Goal: Task Accomplishment & Management: Use online tool/utility

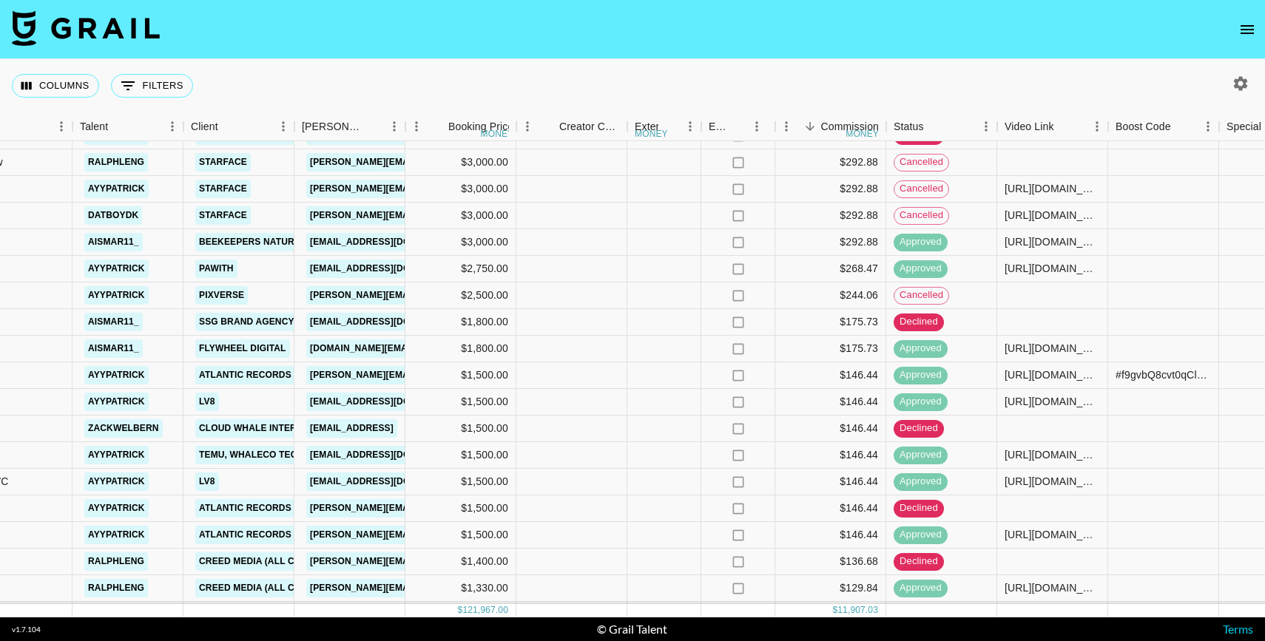
scroll to position [0, 419]
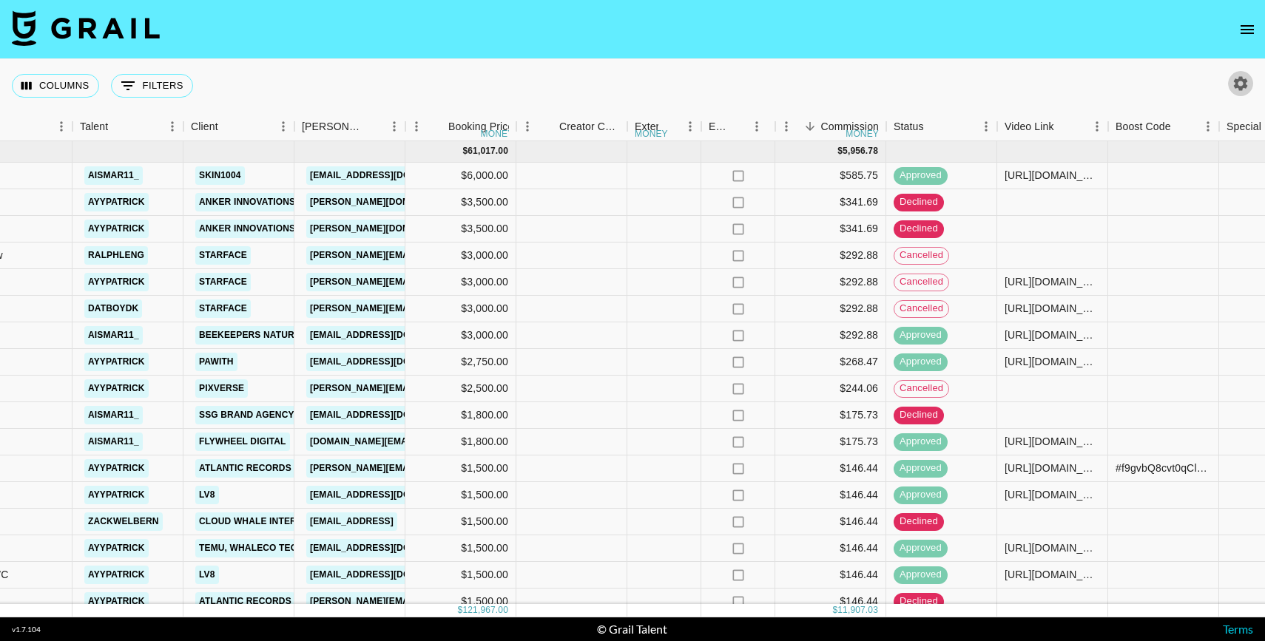
click at [1245, 91] on icon "button" at bounding box center [1241, 84] width 18 height 18
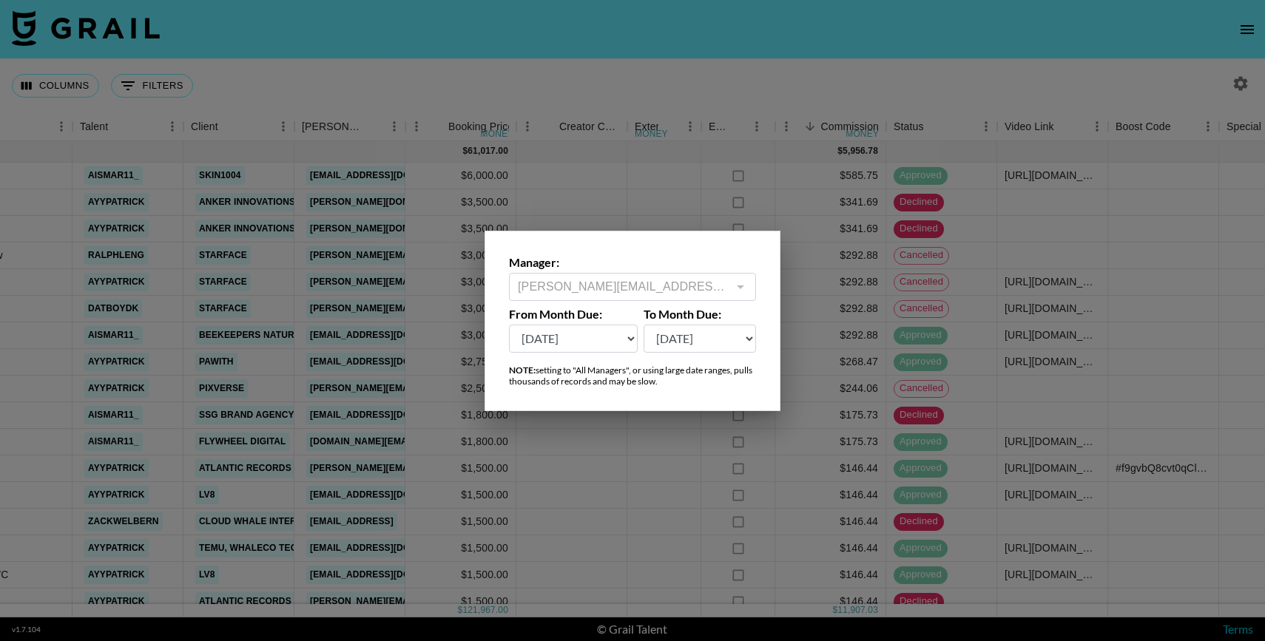
click at [602, 343] on select "[DATE] Sep '[DATE] [DATE] '[DATE] May '[DATE] Mar '[DATE] Jan '[DATE] Nov '[DAT…" at bounding box center [573, 339] width 129 height 28
select select "[DATE]"
click at [509, 325] on select "[DATE] Sep '[DATE] [DATE] '[DATE] May '[DATE] Mar '[DATE] Jan '[DATE] Nov '[DAT…" at bounding box center [573, 339] width 129 height 28
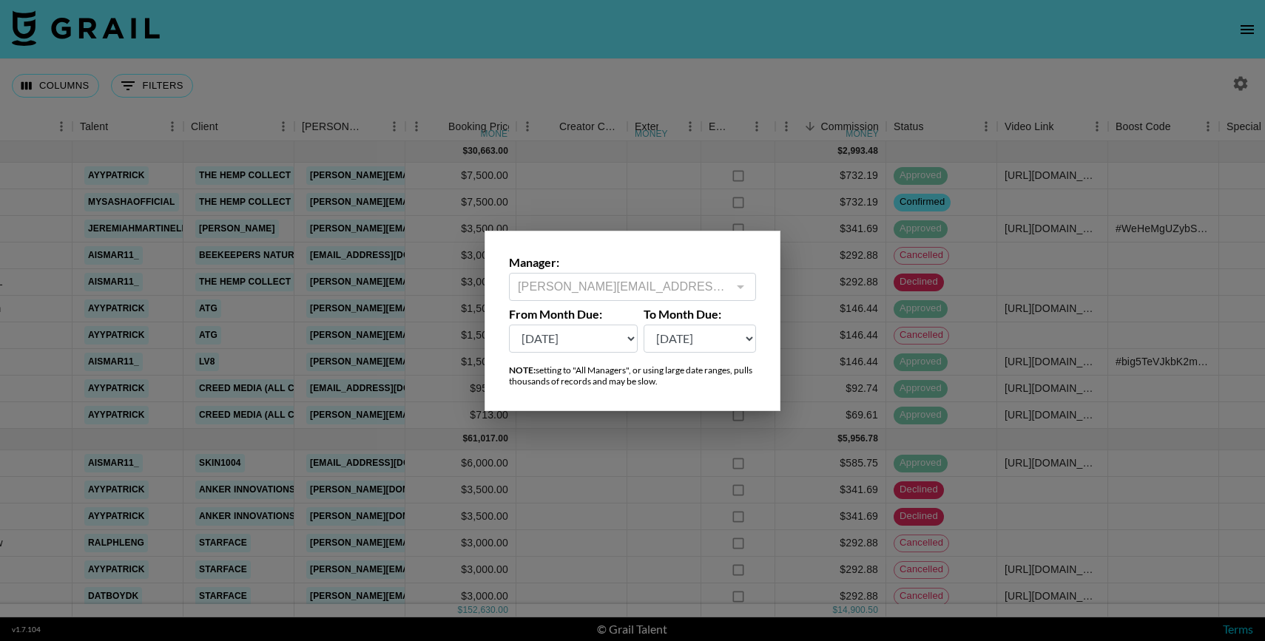
click at [445, 340] on div at bounding box center [632, 320] width 1265 height 641
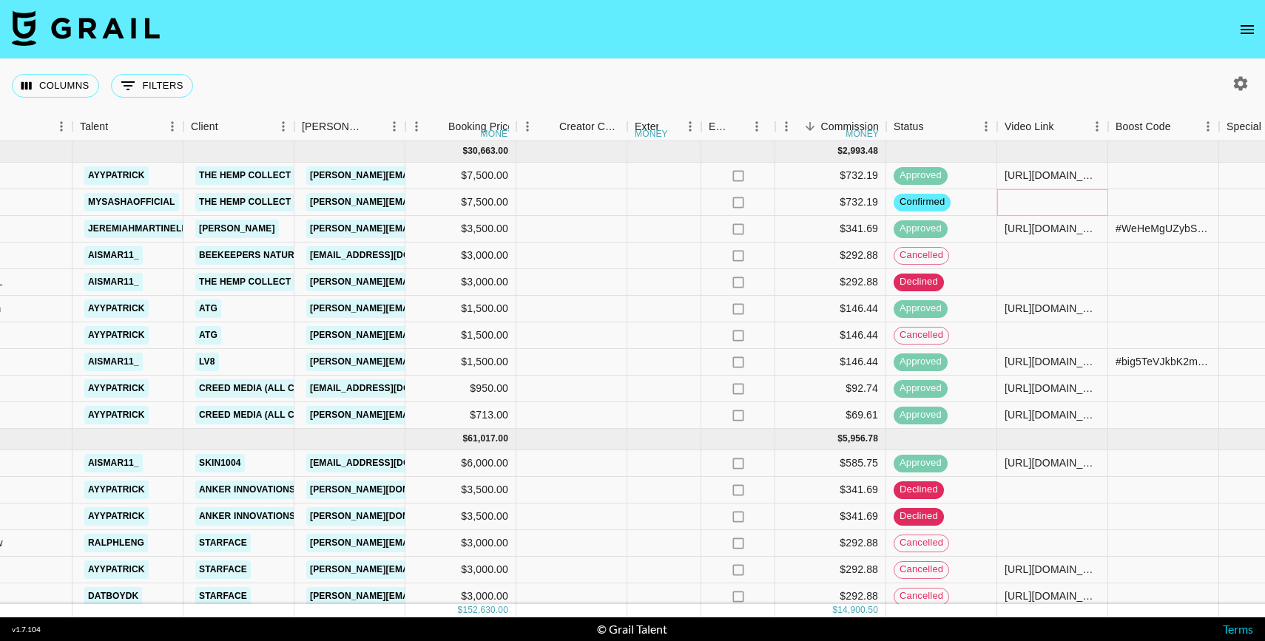
click at [1074, 212] on div at bounding box center [1052, 202] width 111 height 27
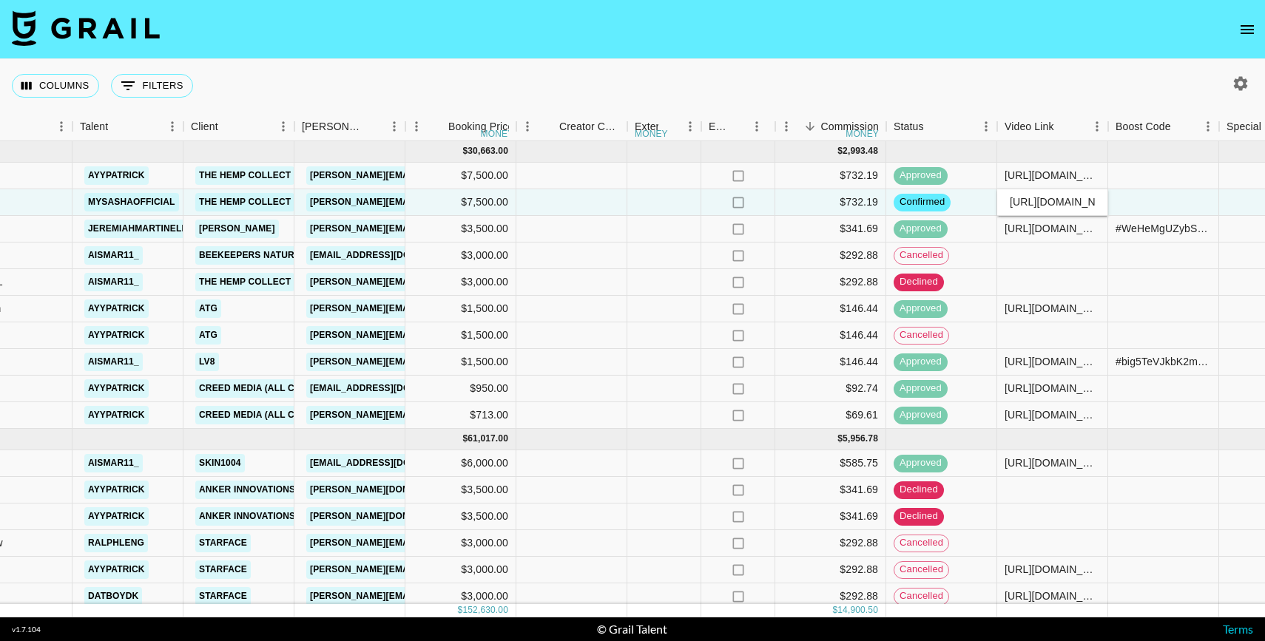
scroll to position [0, 246]
type input "[URL][DOMAIN_NAME]"
click at [1146, 206] on div at bounding box center [1163, 202] width 111 height 27
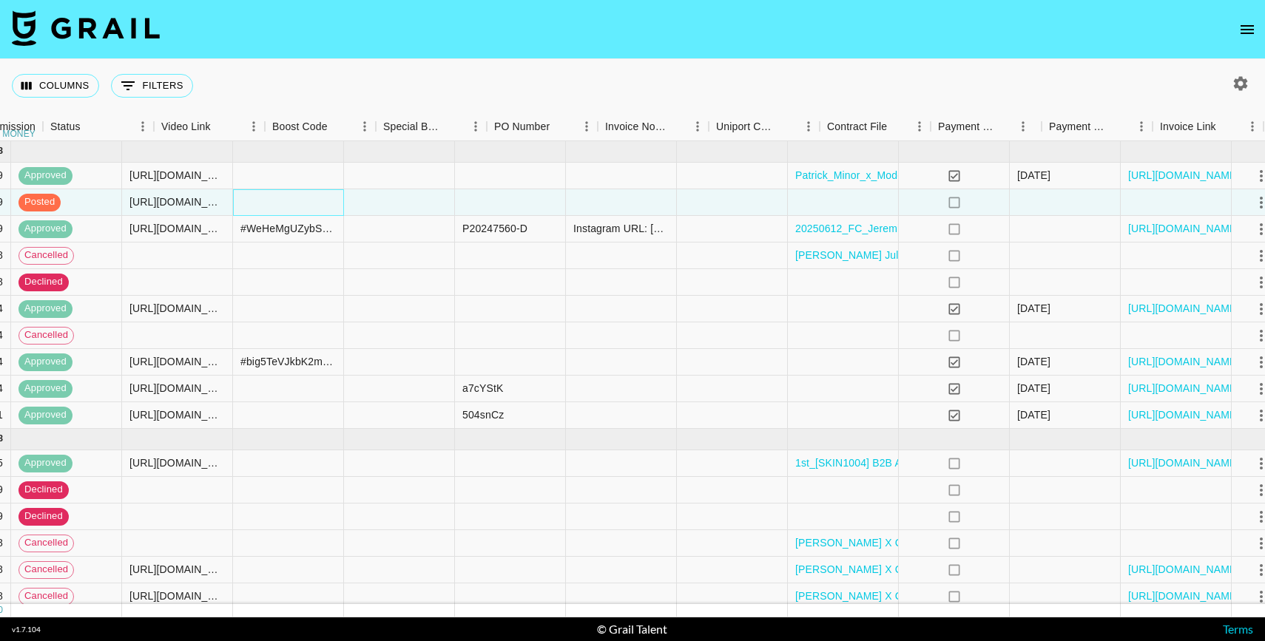
scroll to position [0, 1321]
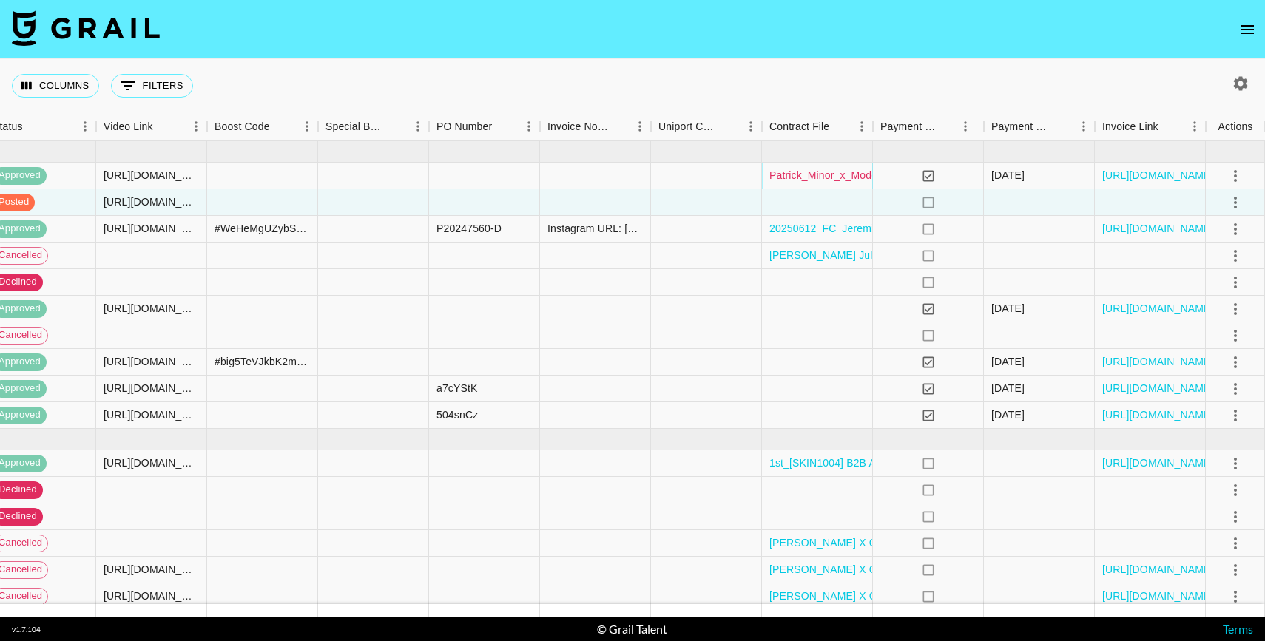
click at [837, 176] on link "Patrick_Minor_x_Modern_Herb_Co_Influencer_Campaign_Agreement_1.docx" at bounding box center [952, 175] width 367 height 15
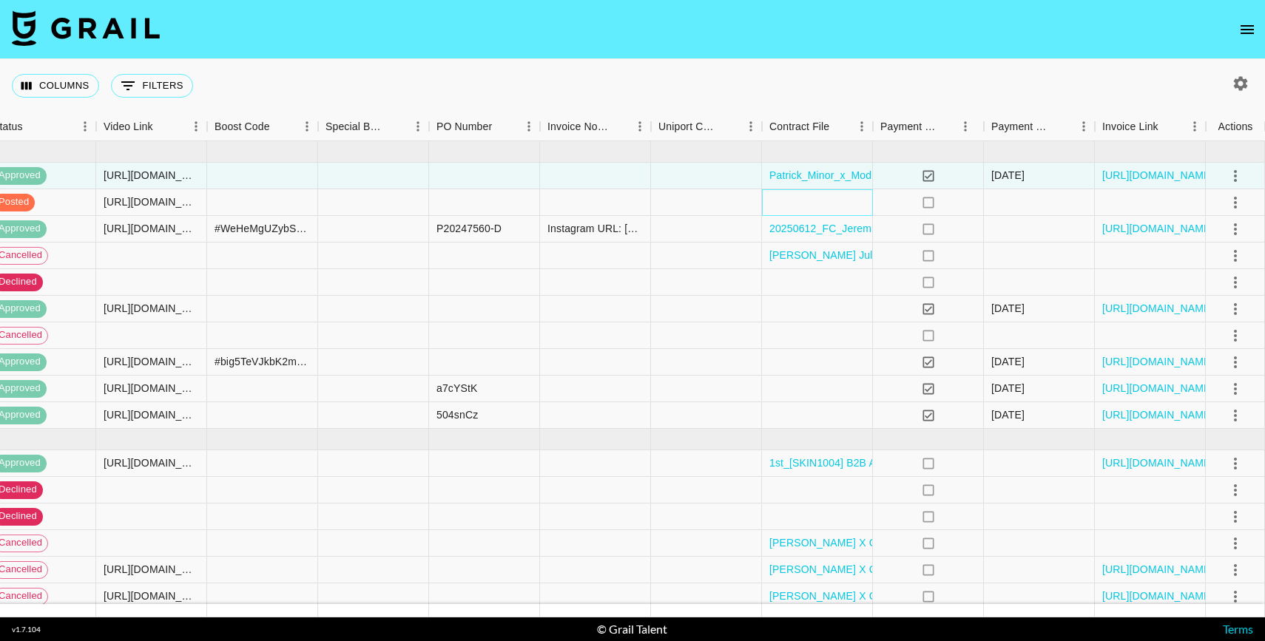
click at [818, 201] on div at bounding box center [817, 202] width 111 height 27
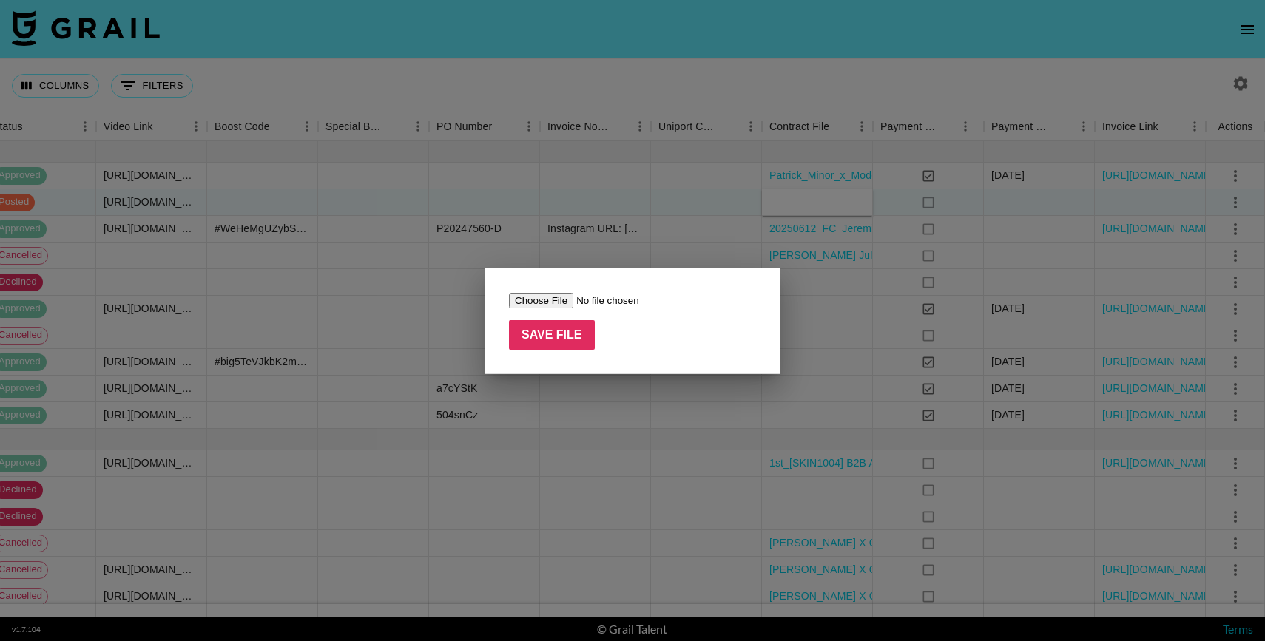
click at [539, 305] on input "file" at bounding box center [602, 301] width 187 height 16
type input "C:\fakepath\6ZTbeZ4qWpcnQ5svPoKt3Zp9lH831756672912862Patrick_Minor_x_Modern_Her…"
click at [559, 343] on input "Save File" at bounding box center [552, 335] width 86 height 30
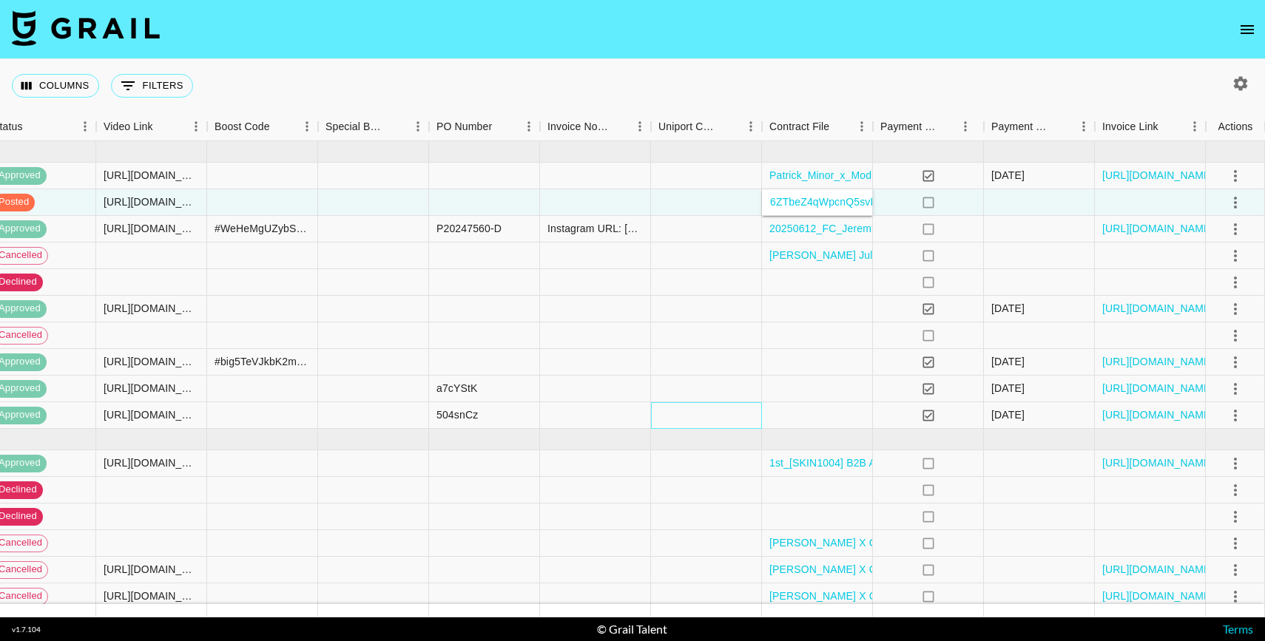
click at [663, 417] on div at bounding box center [706, 415] width 111 height 27
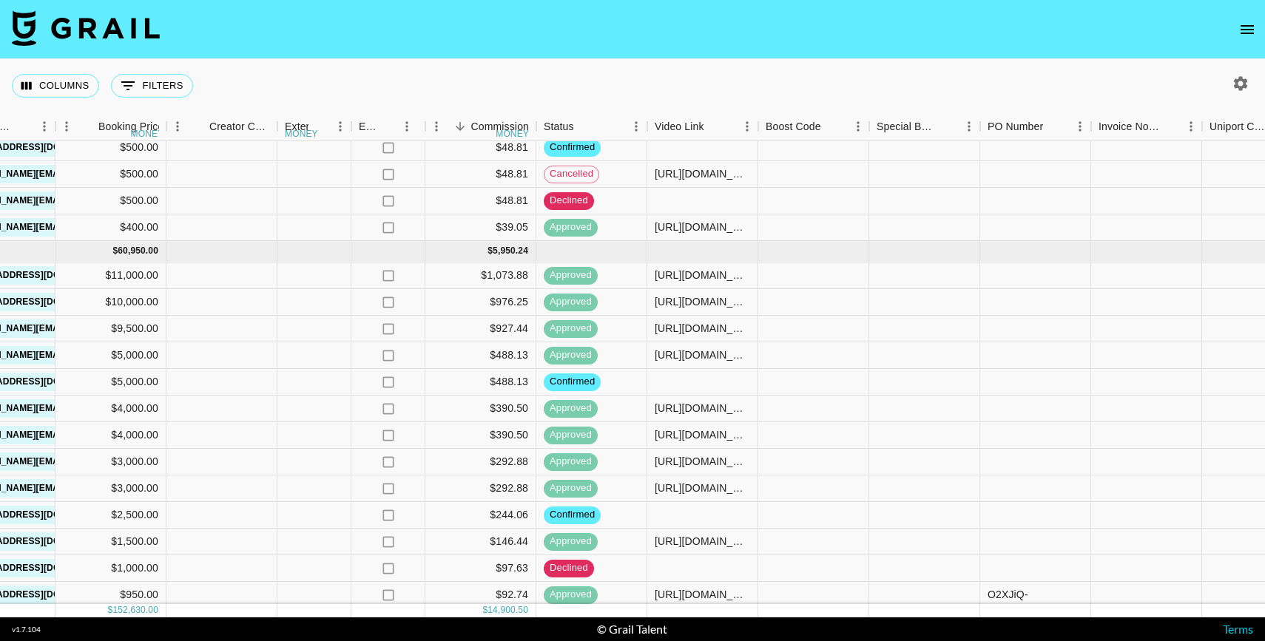
scroll to position [1180, 769]
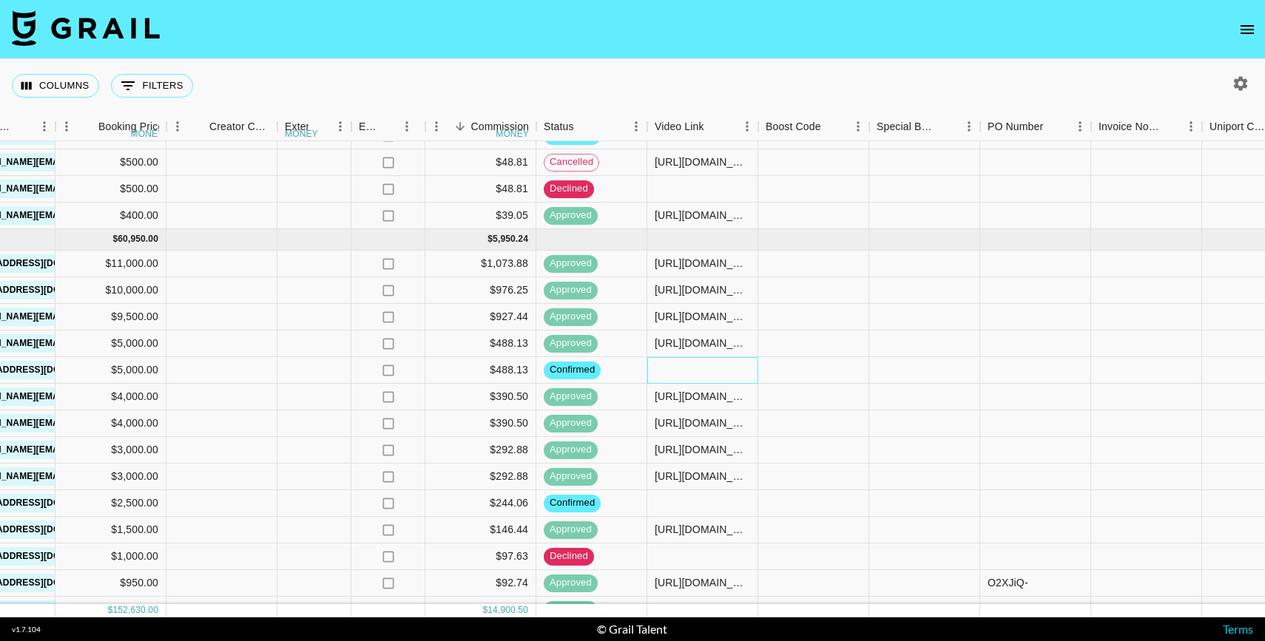
click at [683, 365] on div at bounding box center [702, 370] width 111 height 27
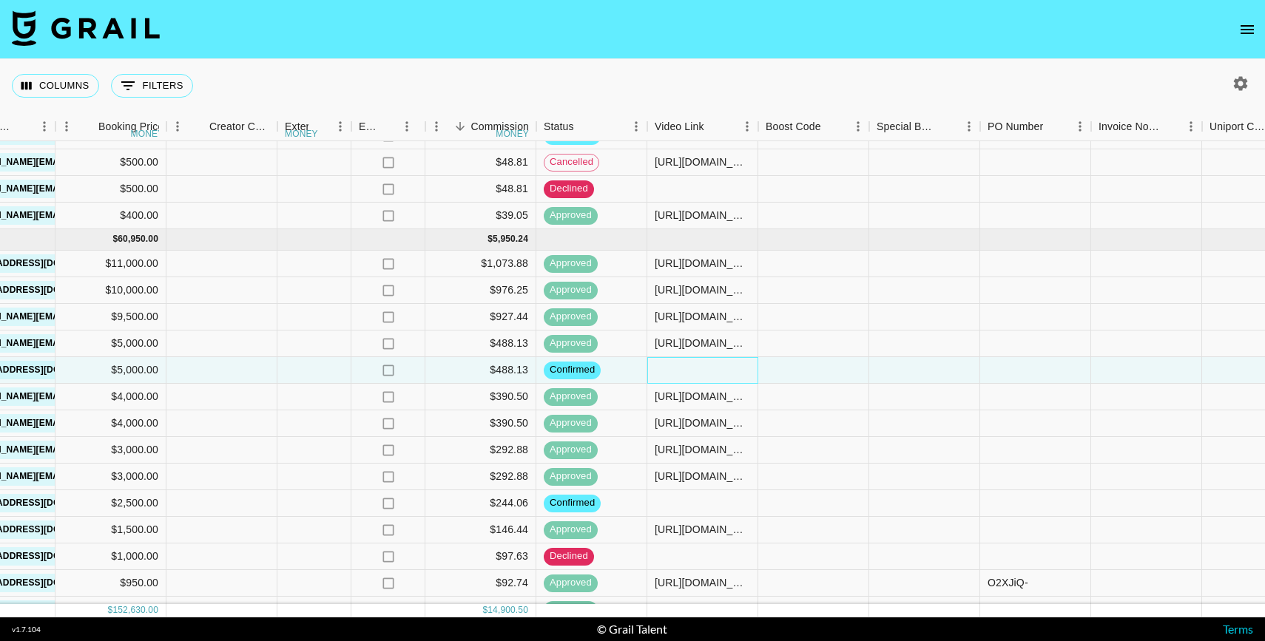
click at [683, 365] on div at bounding box center [702, 370] width 111 height 27
type input "[URL][DOMAIN_NAME]"
click at [904, 350] on div at bounding box center [924, 344] width 111 height 27
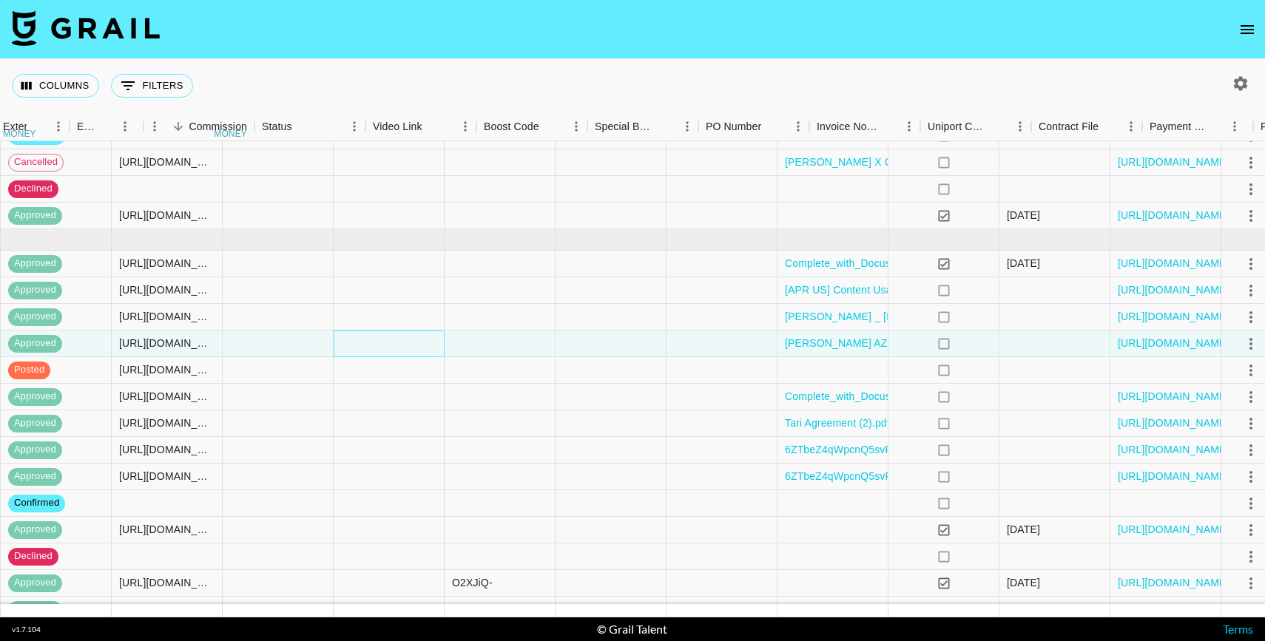
scroll to position [1180, 1321]
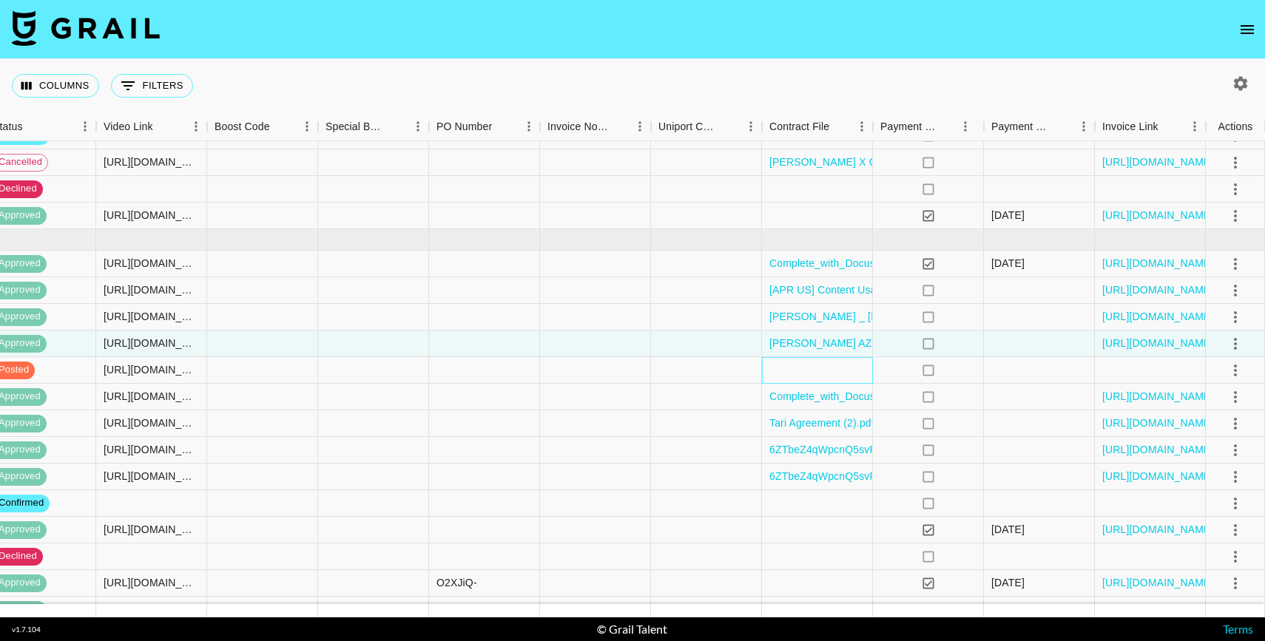
click at [816, 371] on div at bounding box center [817, 370] width 111 height 27
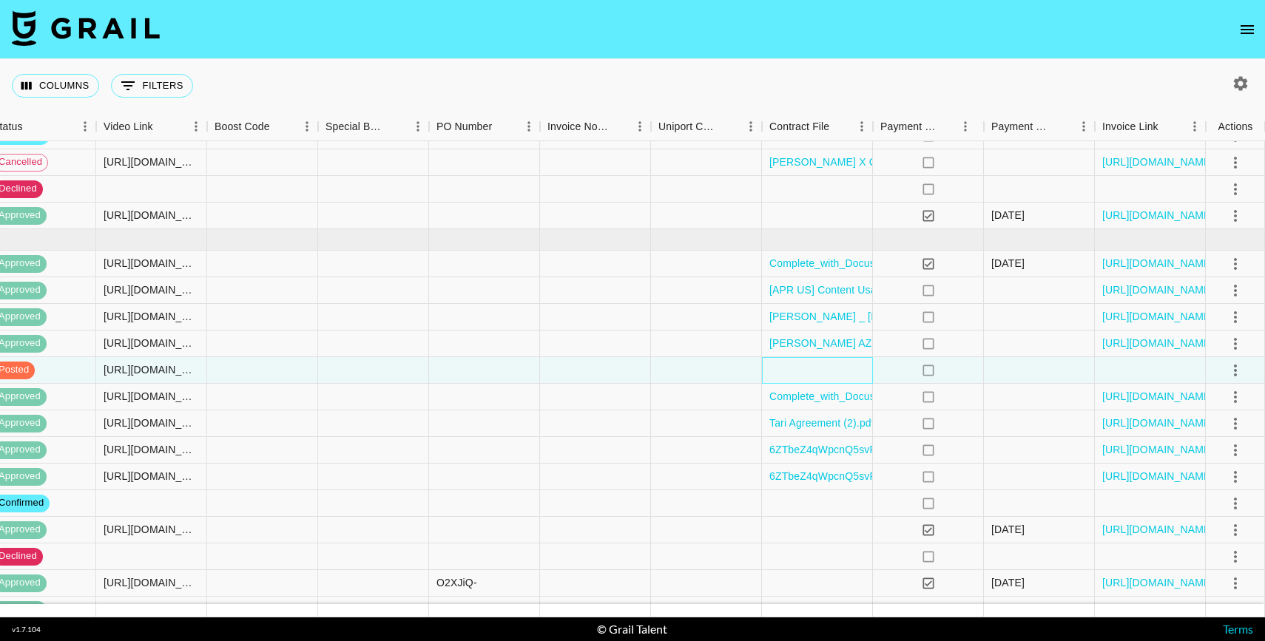
click at [816, 371] on div at bounding box center [817, 370] width 111 height 27
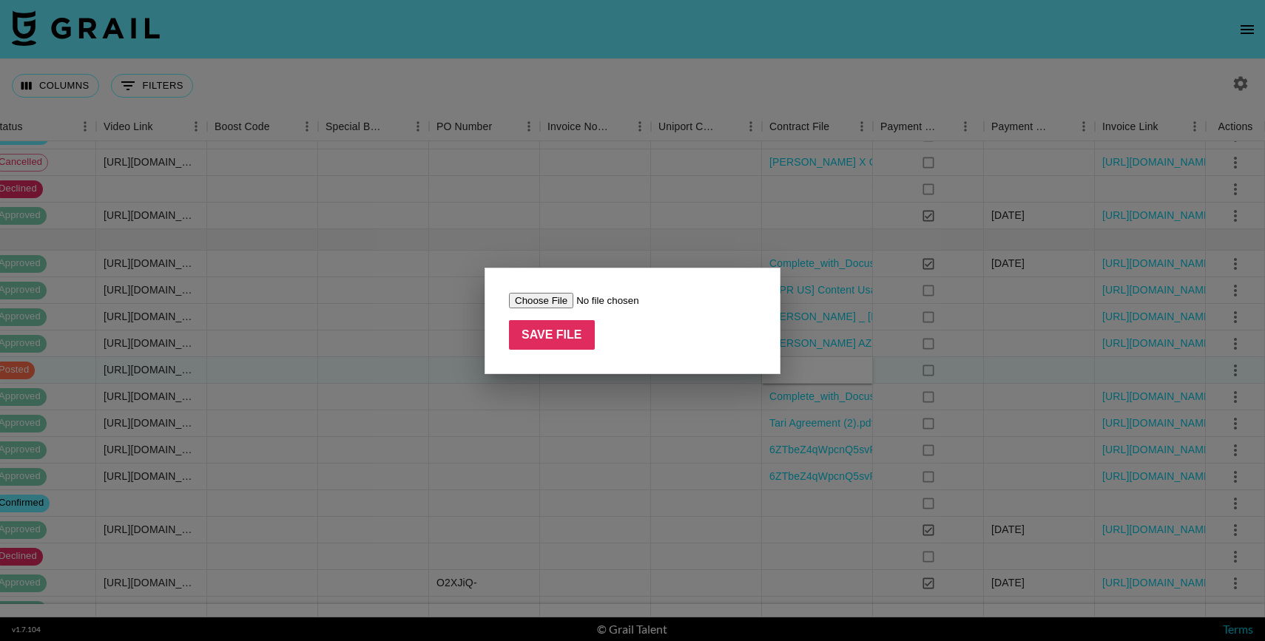
click at [559, 306] on input "file" at bounding box center [602, 301] width 187 height 16
type input "C:\fakepath\6ZTbeZ4qWpcnQ5svPoKt3Zp9lH831756672912862Patrick_Minor_x_Modern_Her…"
click at [569, 340] on input "Save File" at bounding box center [552, 335] width 86 height 30
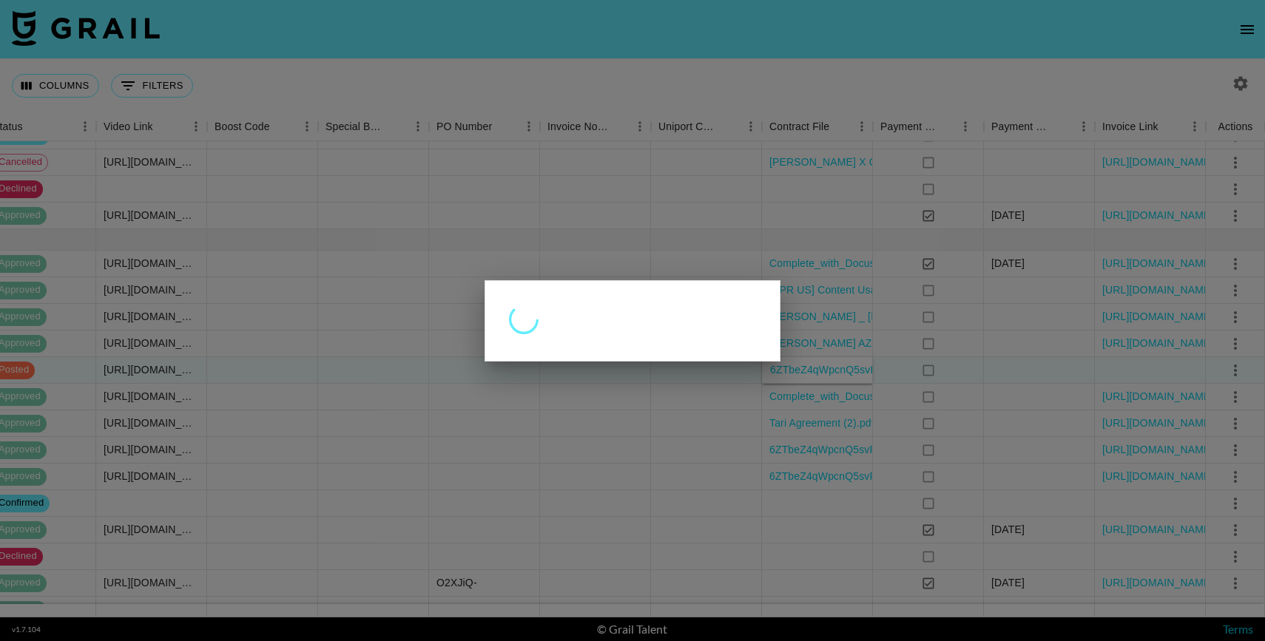
click at [625, 529] on div at bounding box center [632, 320] width 1265 height 641
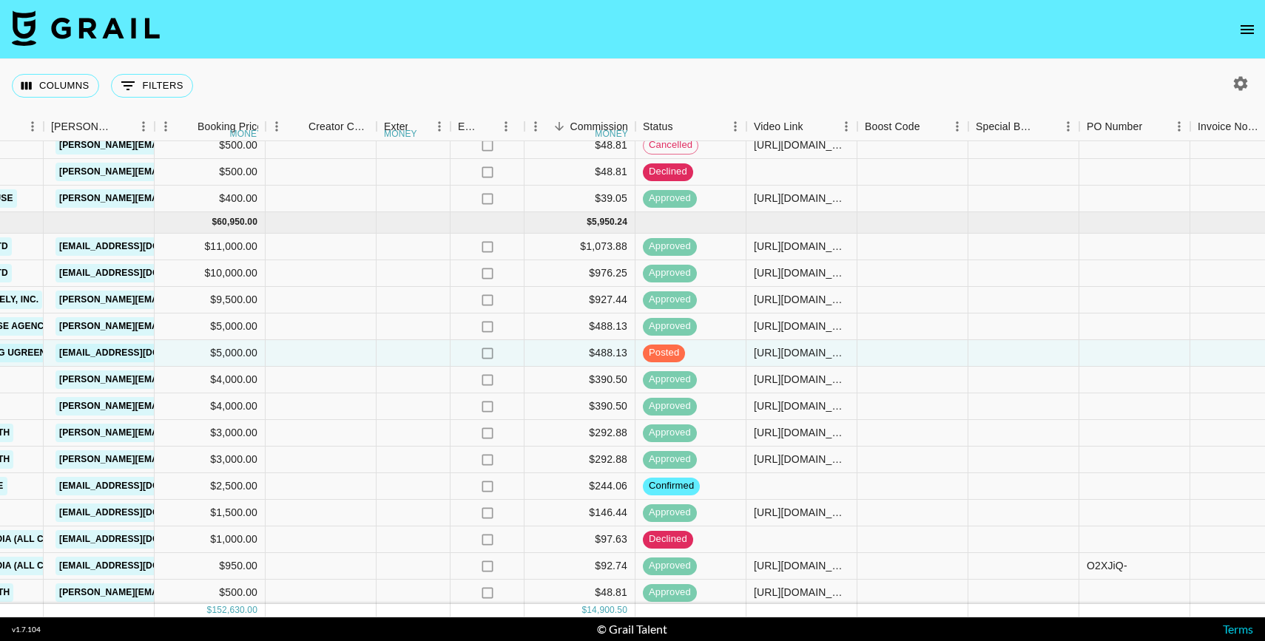
scroll to position [1197, 667]
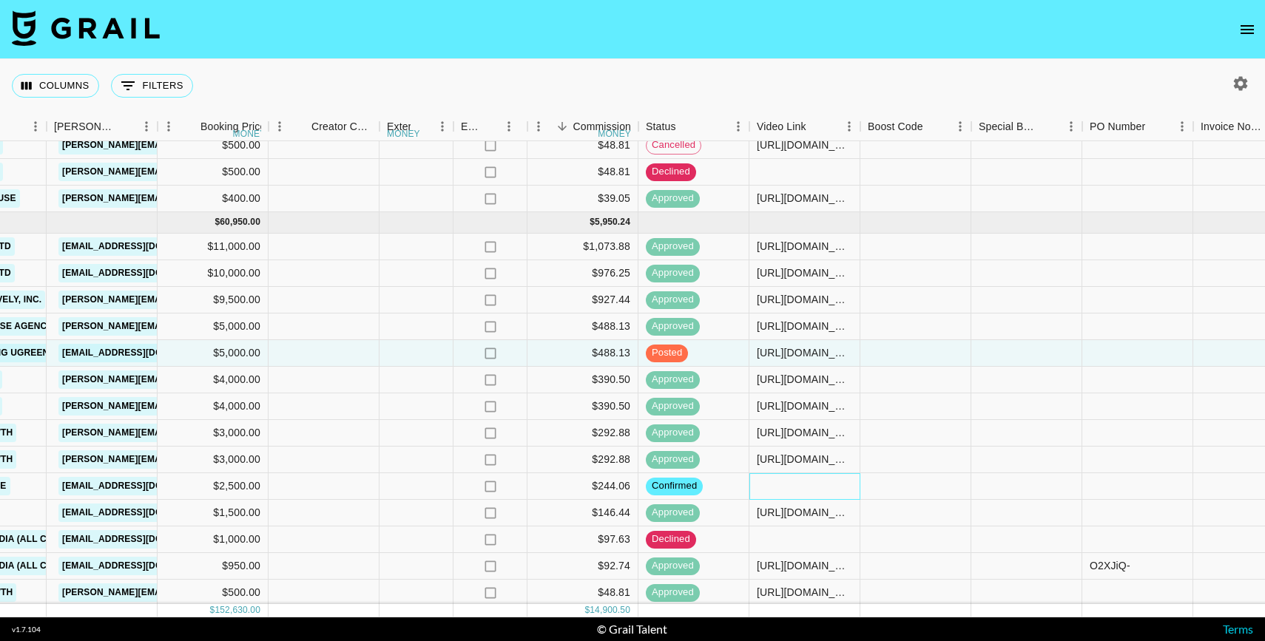
click at [784, 482] on div at bounding box center [804, 487] width 111 height 27
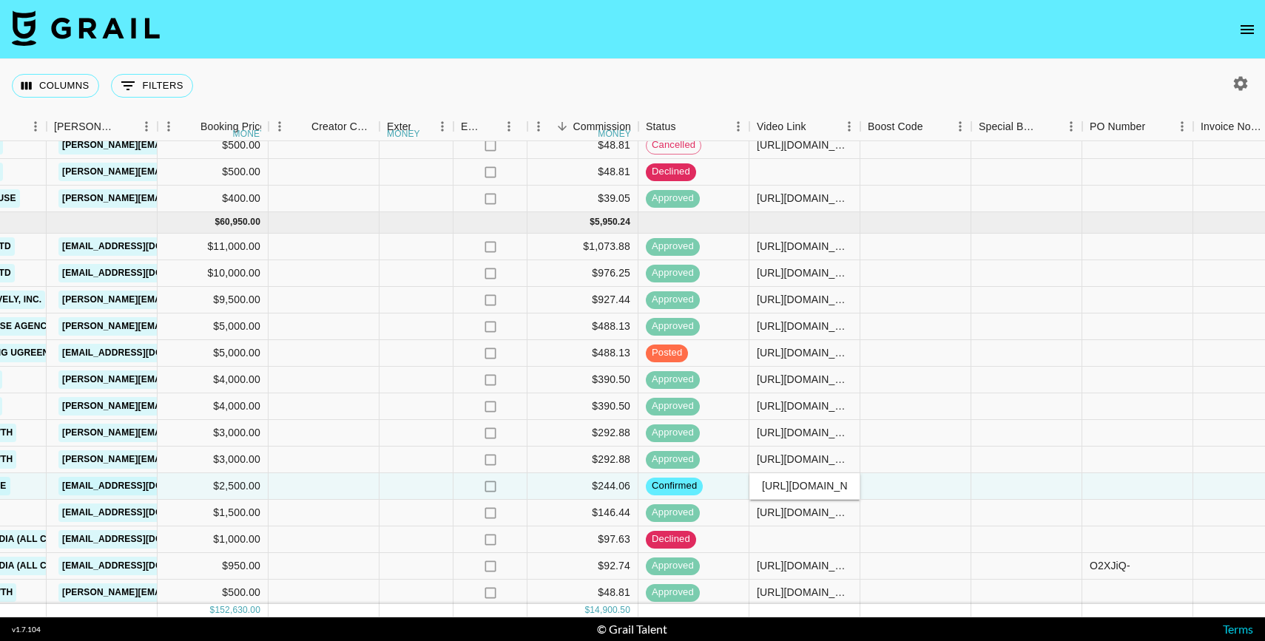
scroll to position [0, 248]
type input "[URL][DOMAIN_NAME]"
click at [917, 485] on div at bounding box center [915, 487] width 111 height 27
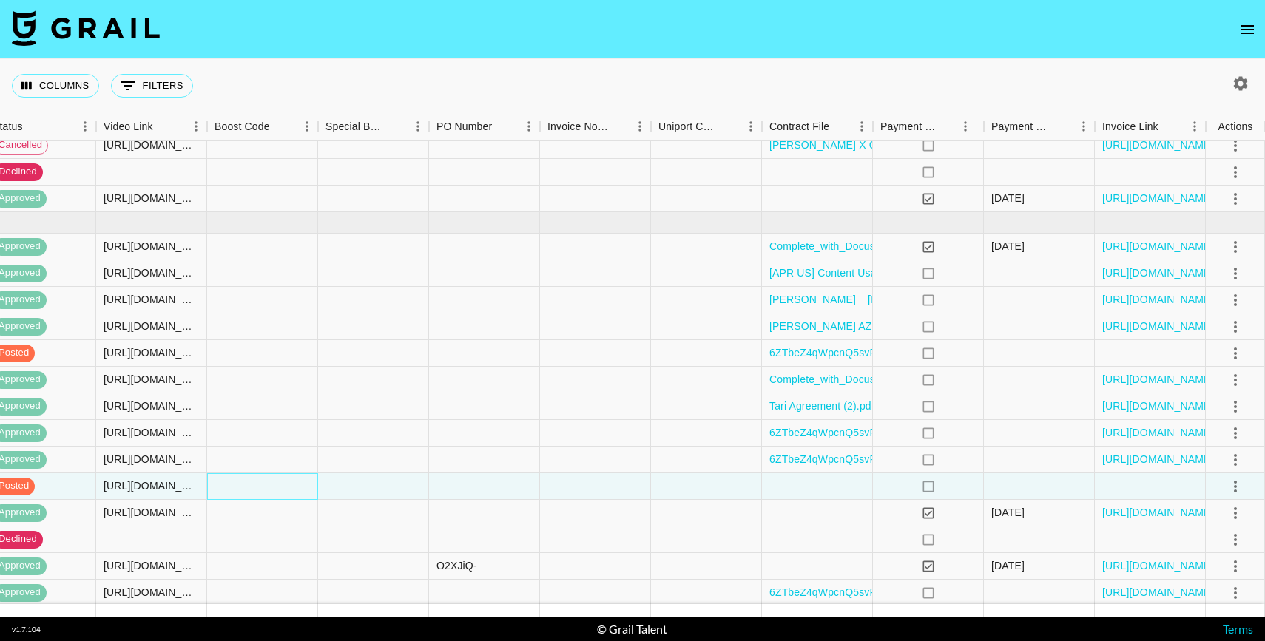
scroll to position [1197, 1318]
click at [1238, 486] on icon "select merge strategy" at bounding box center [1238, 487] width 3 height 12
click at [799, 476] on div at bounding box center [820, 487] width 111 height 27
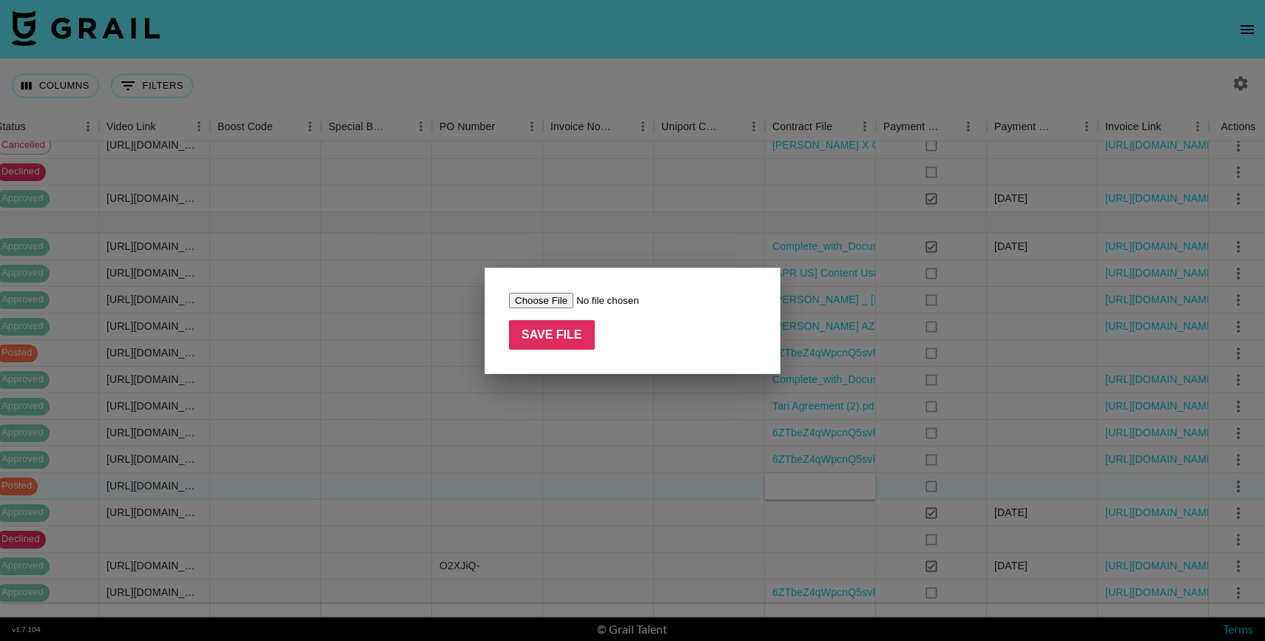
click at [534, 305] on input "file" at bounding box center [602, 301] width 187 height 16
click at [546, 308] on input "file" at bounding box center [602, 301] width 187 height 16
type input "C:\fakepath\Artist Order Confirmation-mysashaofficial (2) (2).pdf"
click at [528, 330] on input "Save File" at bounding box center [552, 335] width 86 height 30
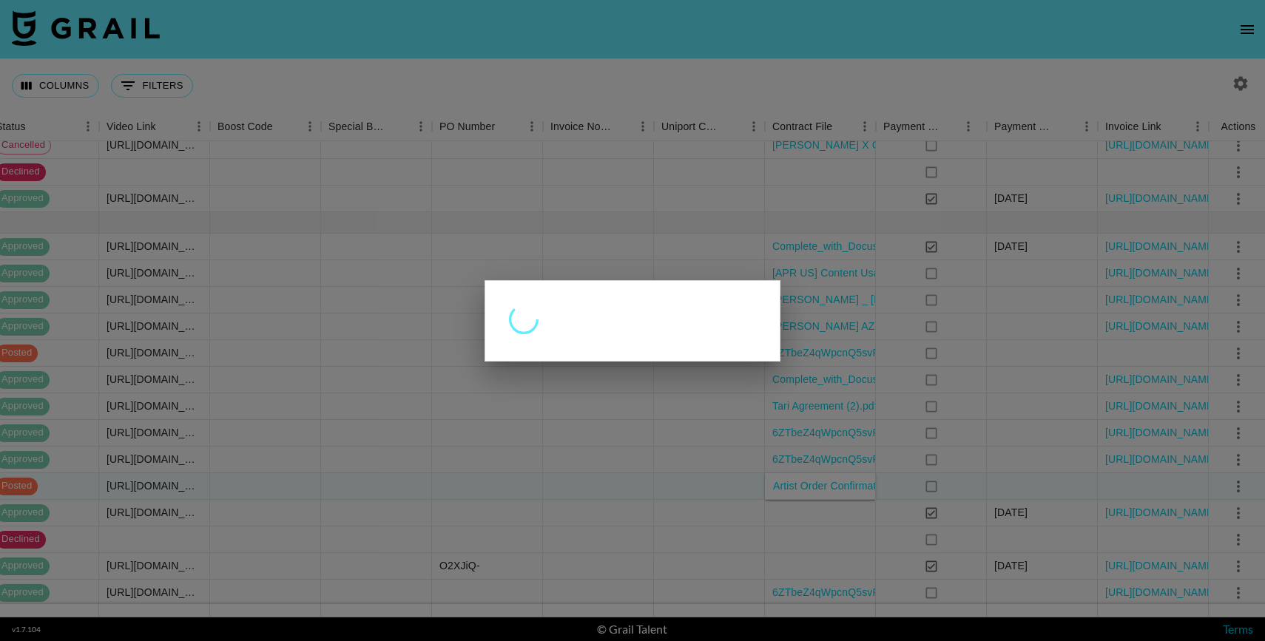
click at [594, 529] on div at bounding box center [632, 320] width 1265 height 641
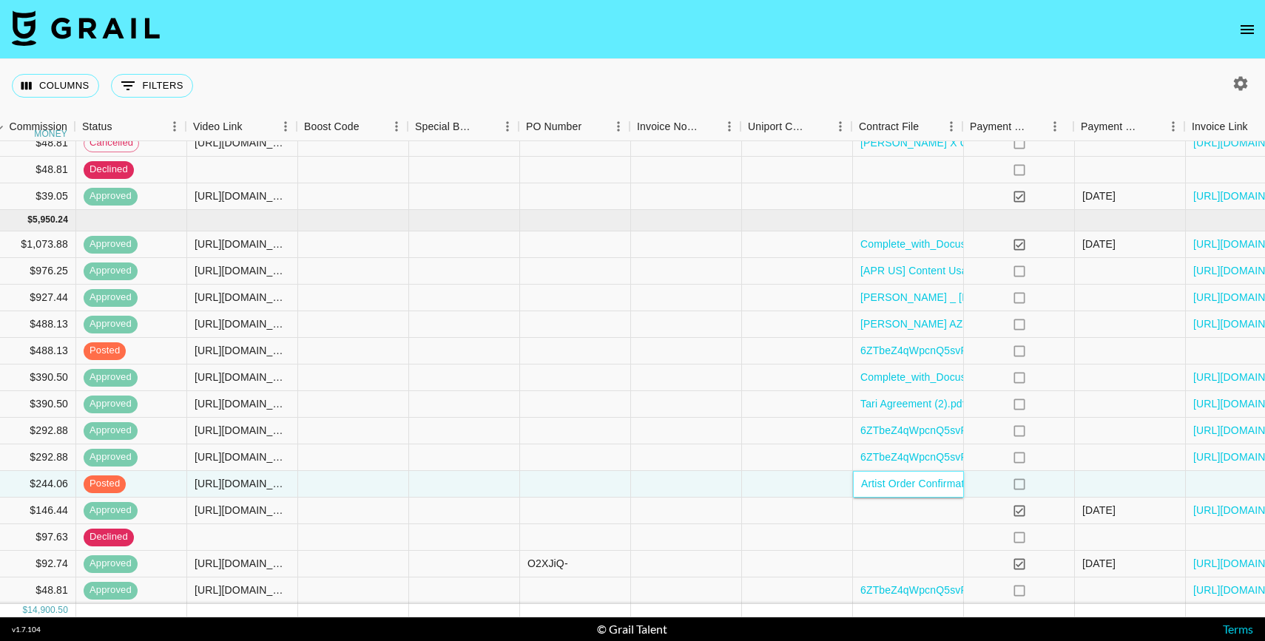
scroll to position [1199, 1321]
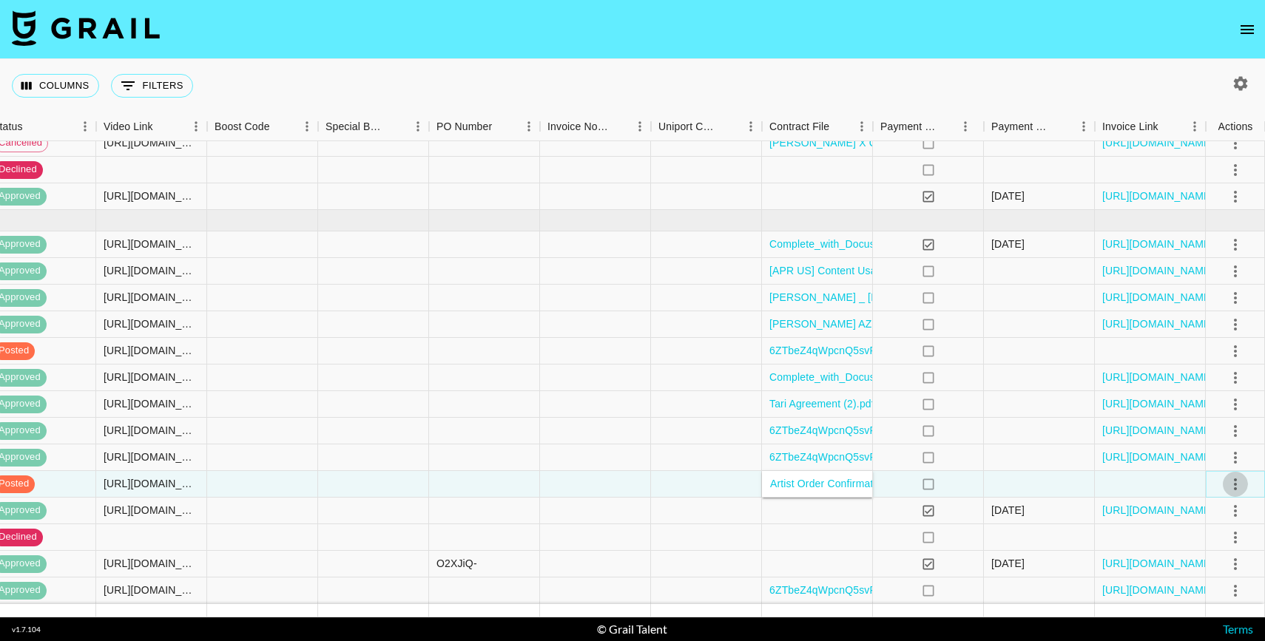
click at [1235, 490] on icon "select merge strategy" at bounding box center [1236, 485] width 18 height 18
click at [1210, 459] on div "Approve" at bounding box center [1203, 453] width 45 height 18
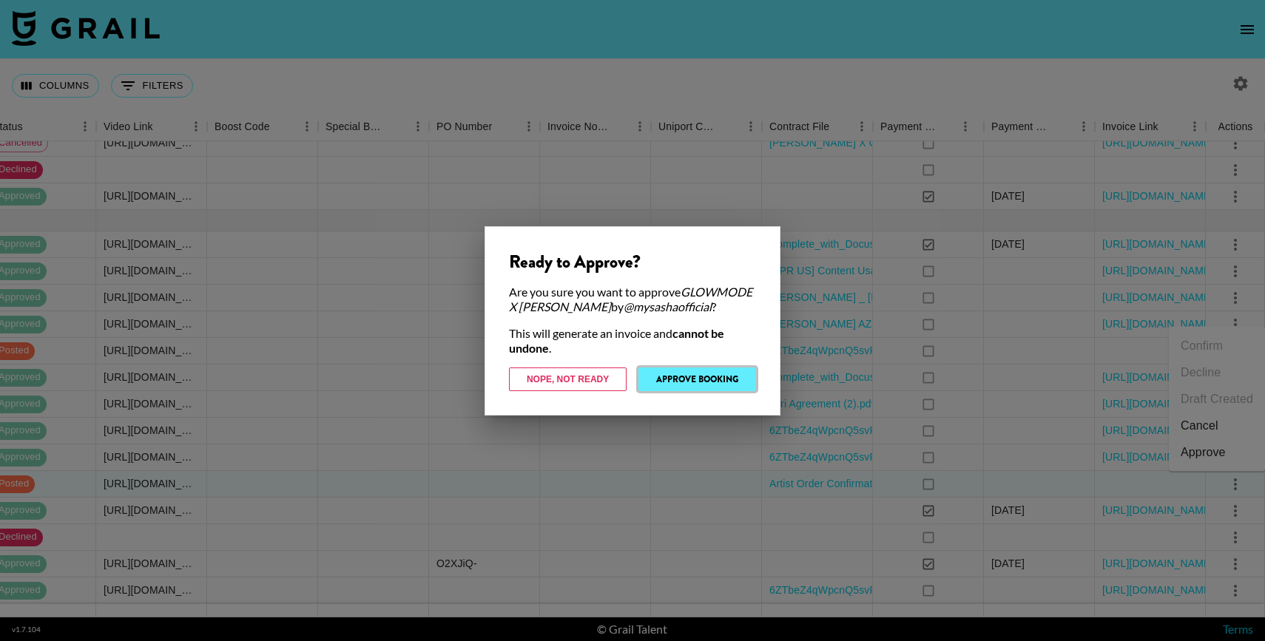
click at [703, 391] on button "Approve Booking" at bounding box center [697, 380] width 118 height 24
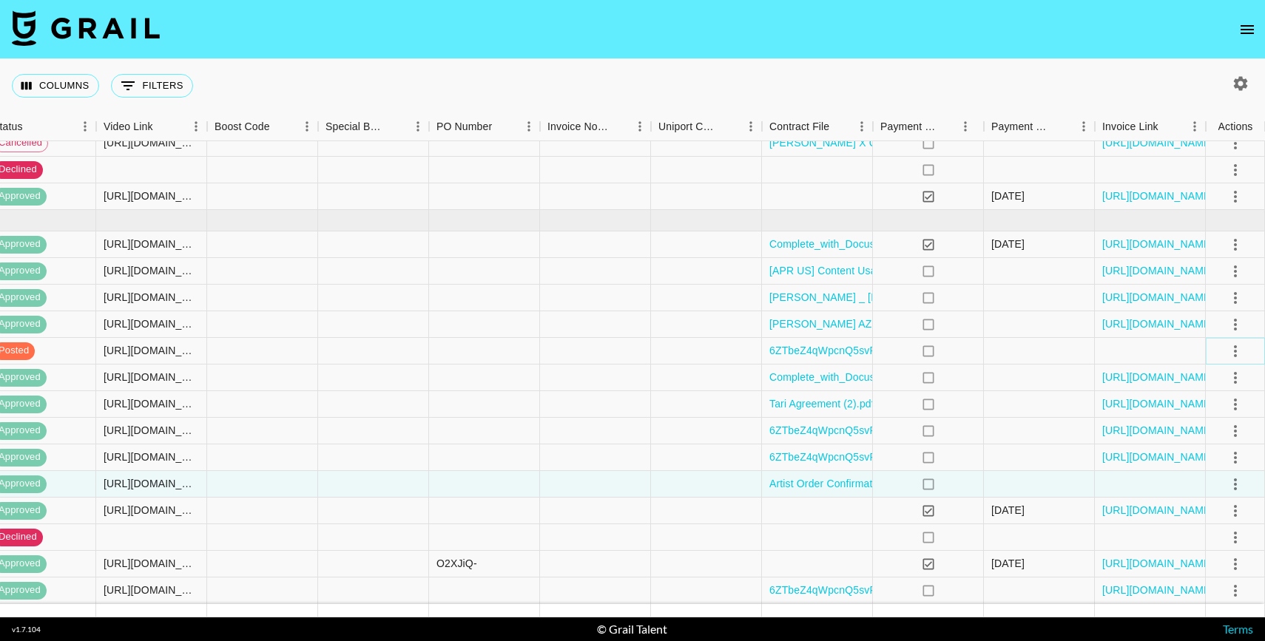
click at [1234, 351] on icon "select merge strategy" at bounding box center [1235, 352] width 3 height 12
click at [1190, 481] on div "Approve" at bounding box center [1203, 490] width 45 height 18
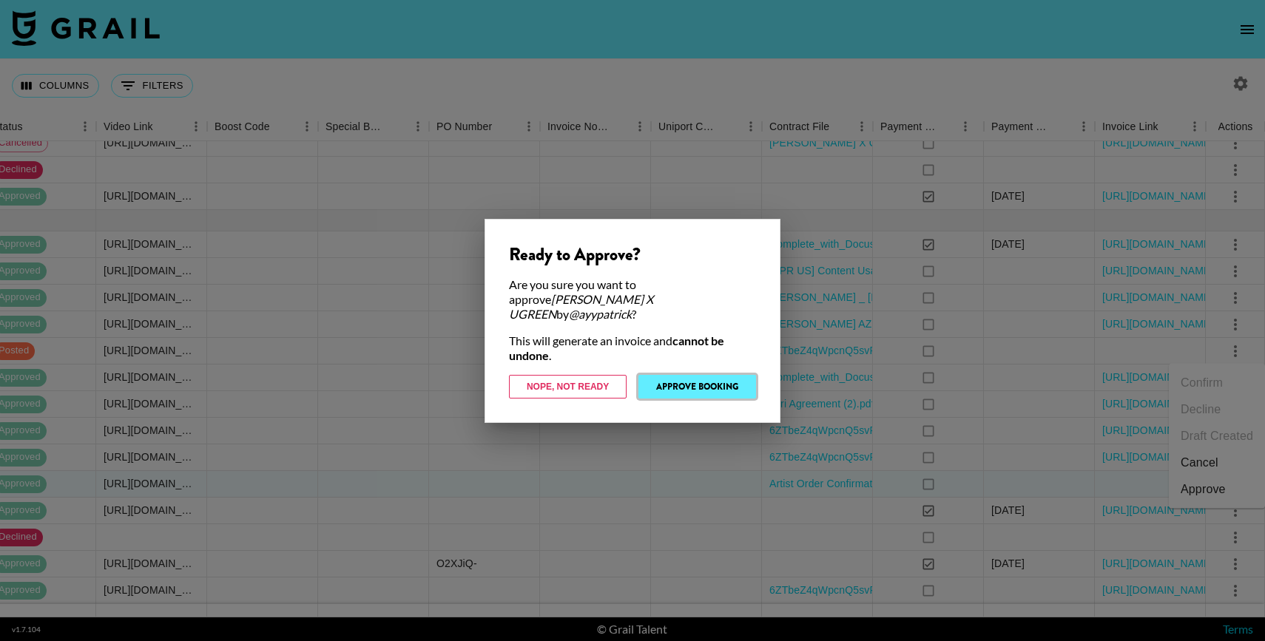
click at [695, 383] on button "Approve Booking" at bounding box center [697, 387] width 118 height 24
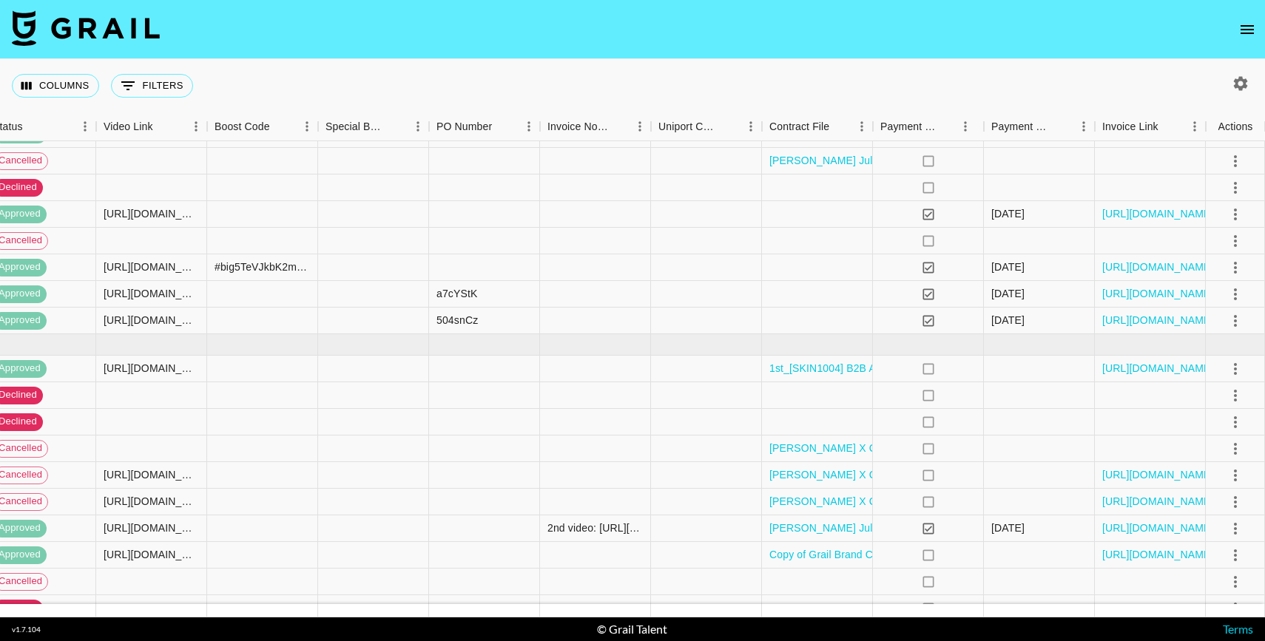
scroll to position [0, 1321]
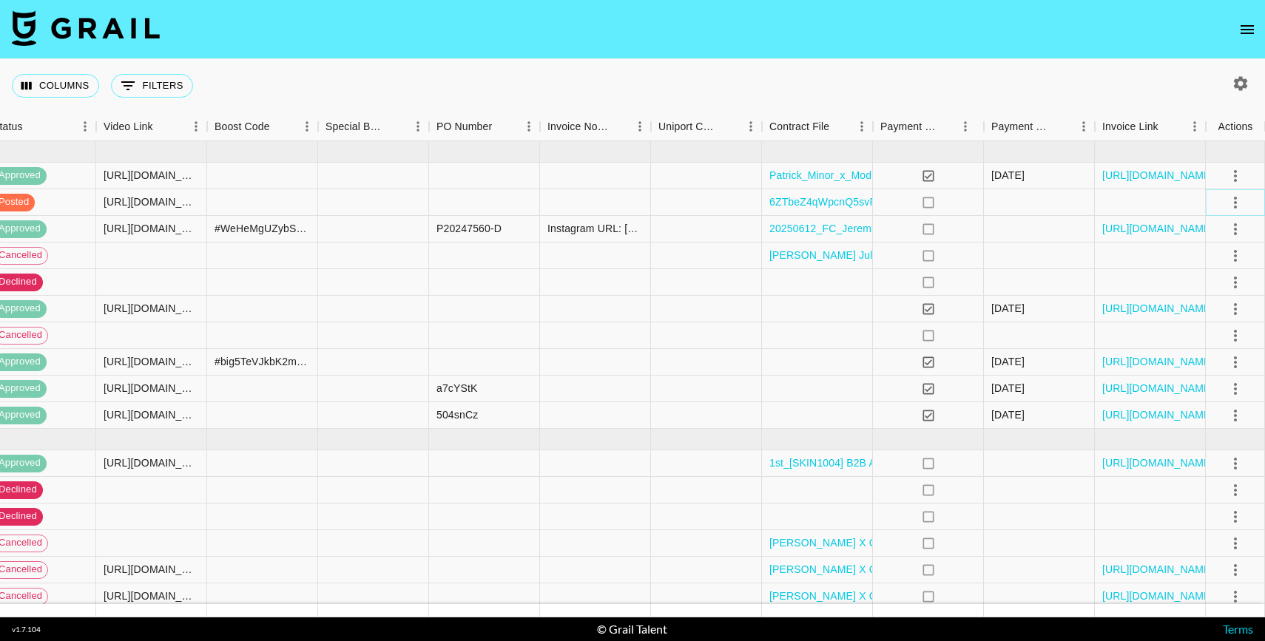
click at [1238, 209] on icon "select merge strategy" at bounding box center [1236, 203] width 18 height 18
click at [1193, 347] on div "Approve" at bounding box center [1203, 341] width 45 height 18
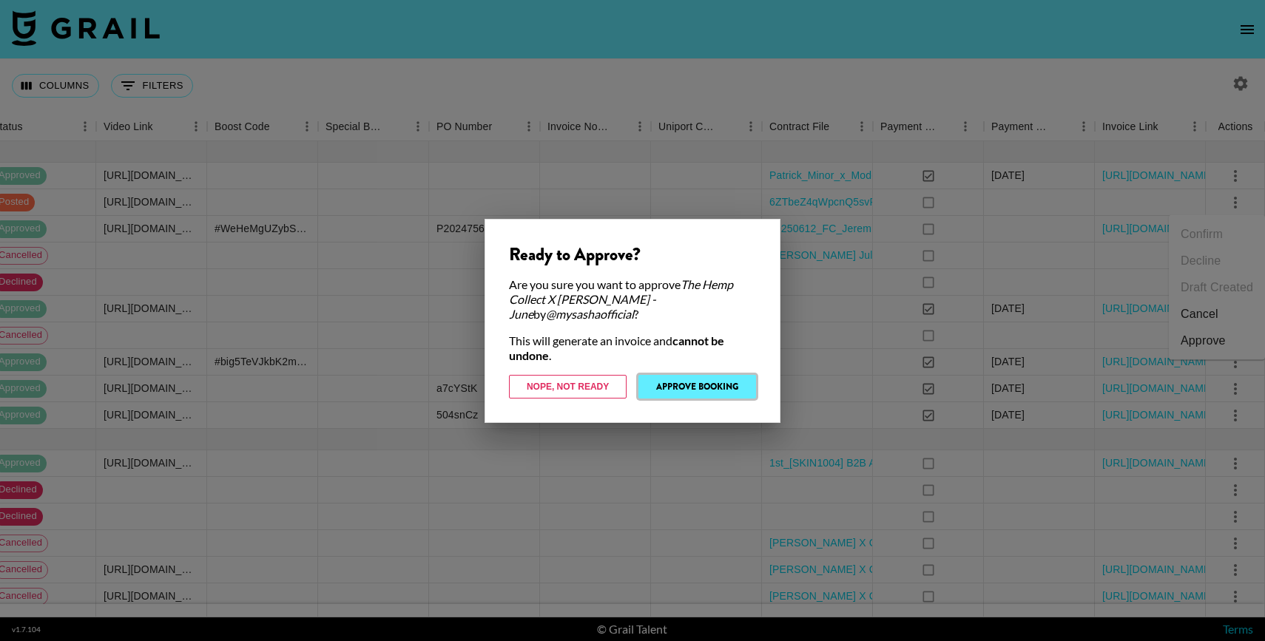
click at [684, 389] on button "Approve Booking" at bounding box center [697, 387] width 118 height 24
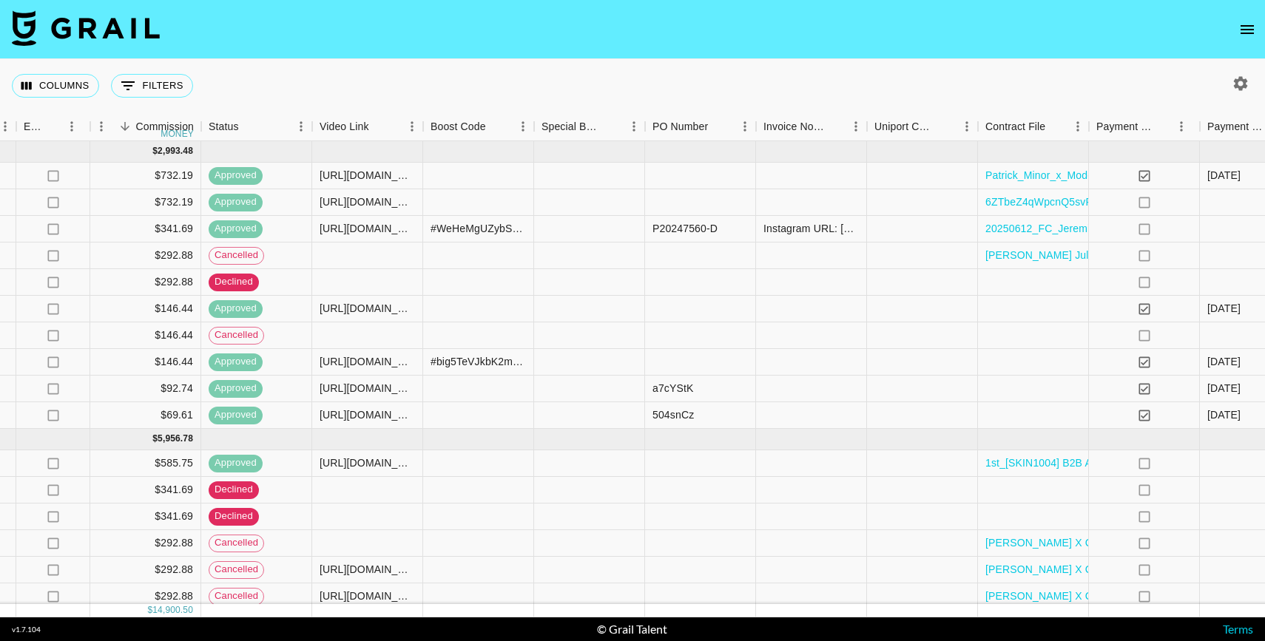
scroll to position [1, 1105]
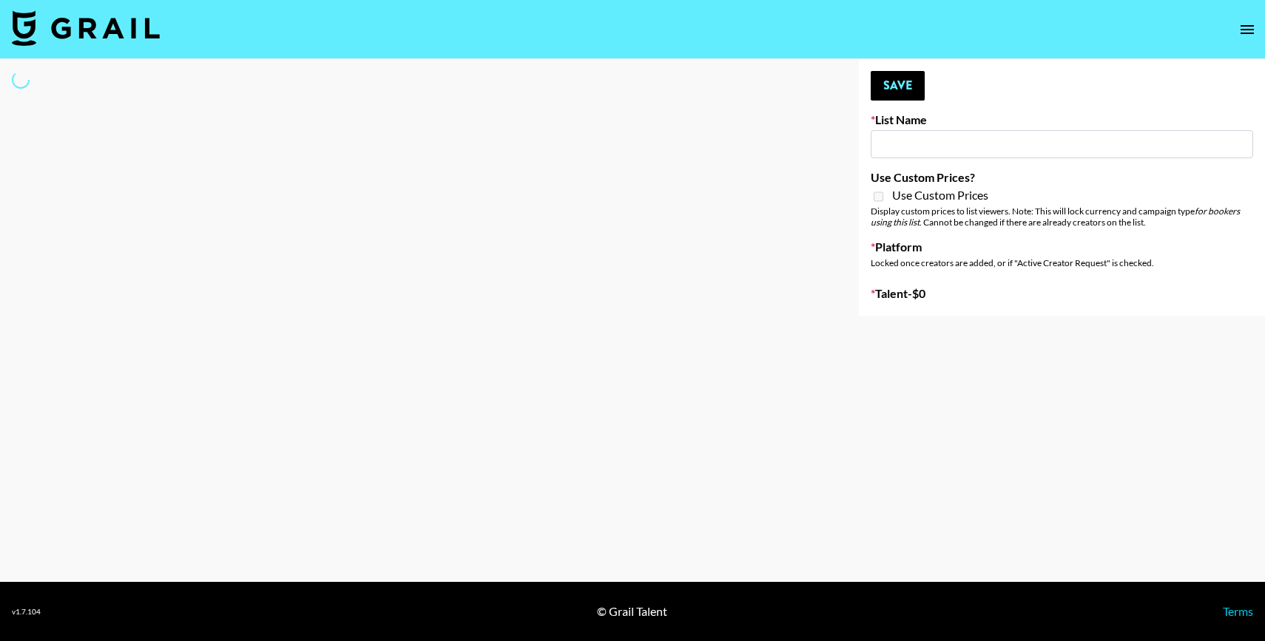
type input "EDM List"
select select "Song"
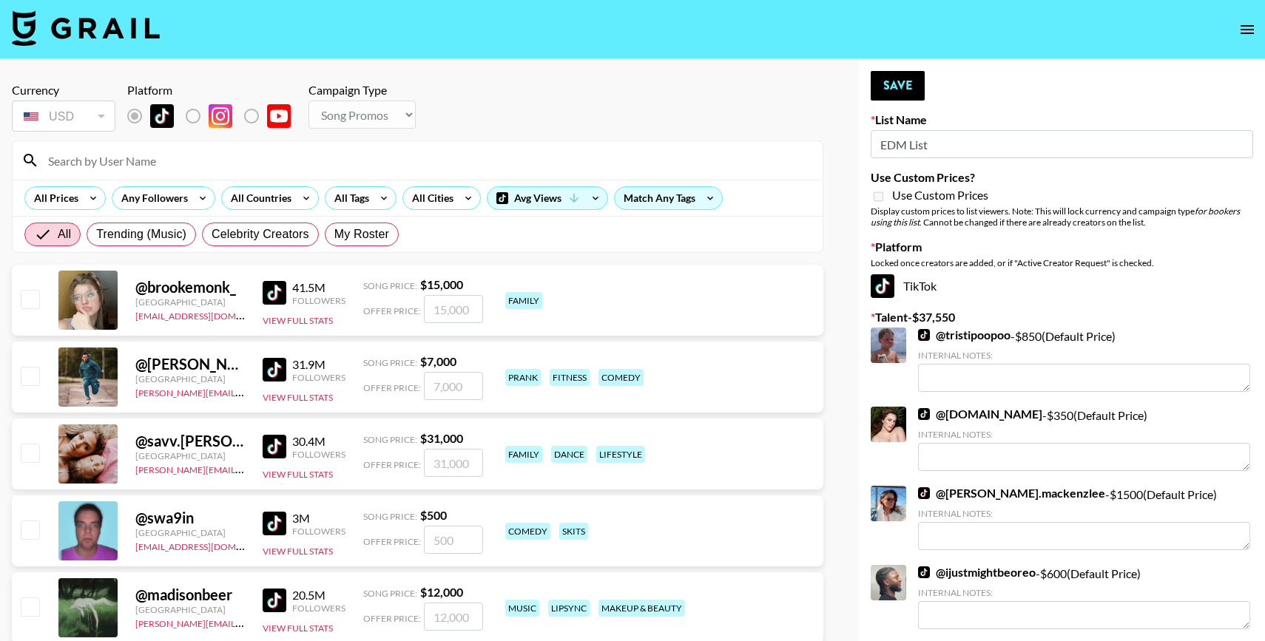
click at [213, 158] on input at bounding box center [426, 161] width 775 height 24
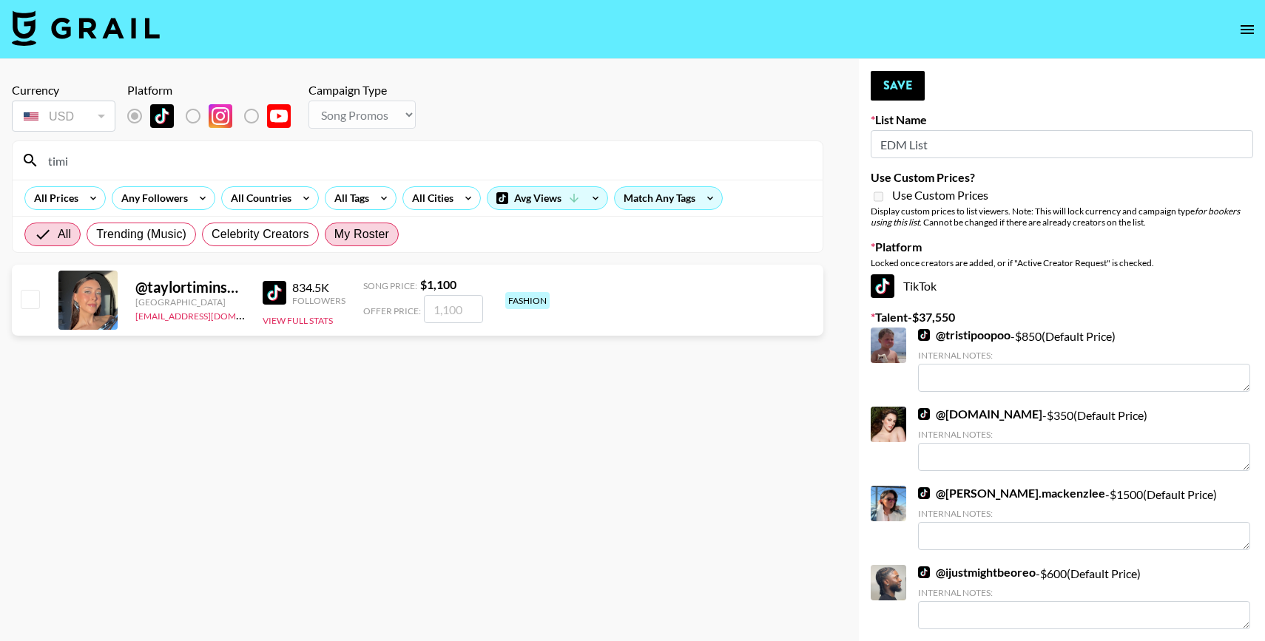
type input "timi"
click at [344, 232] on span "My Roster" at bounding box center [361, 235] width 55 height 18
click at [334, 235] on input "My Roster" at bounding box center [334, 235] width 0 height 0
radio input "true"
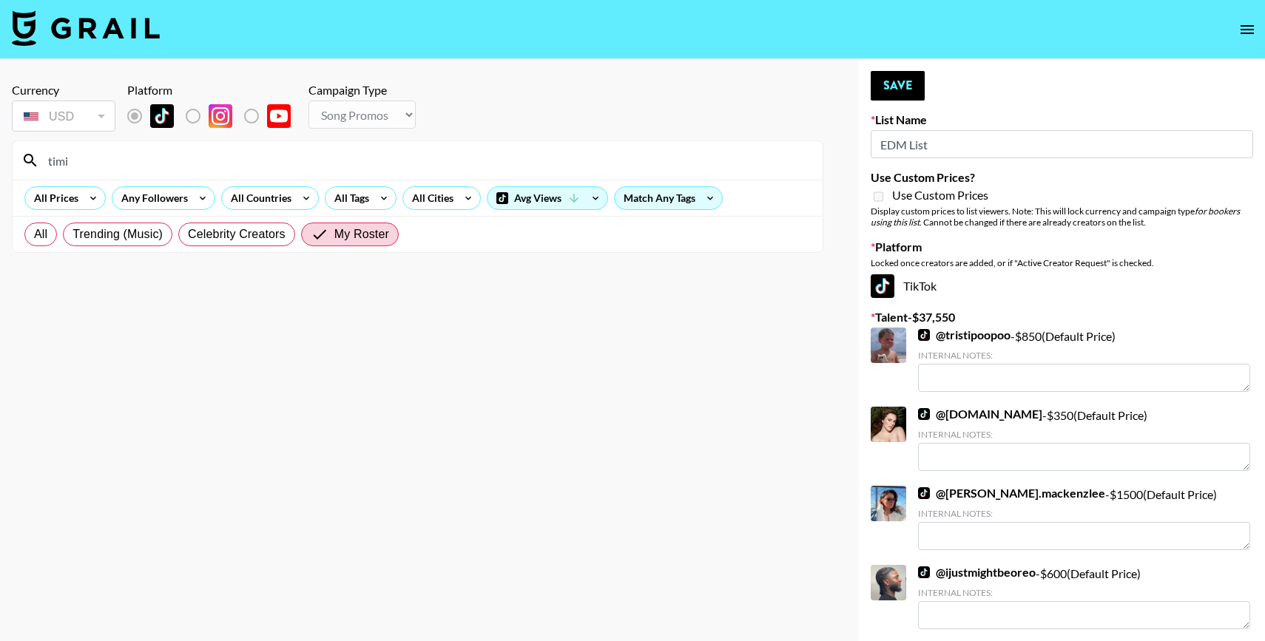
click at [150, 164] on input "timi" at bounding box center [426, 161] width 775 height 24
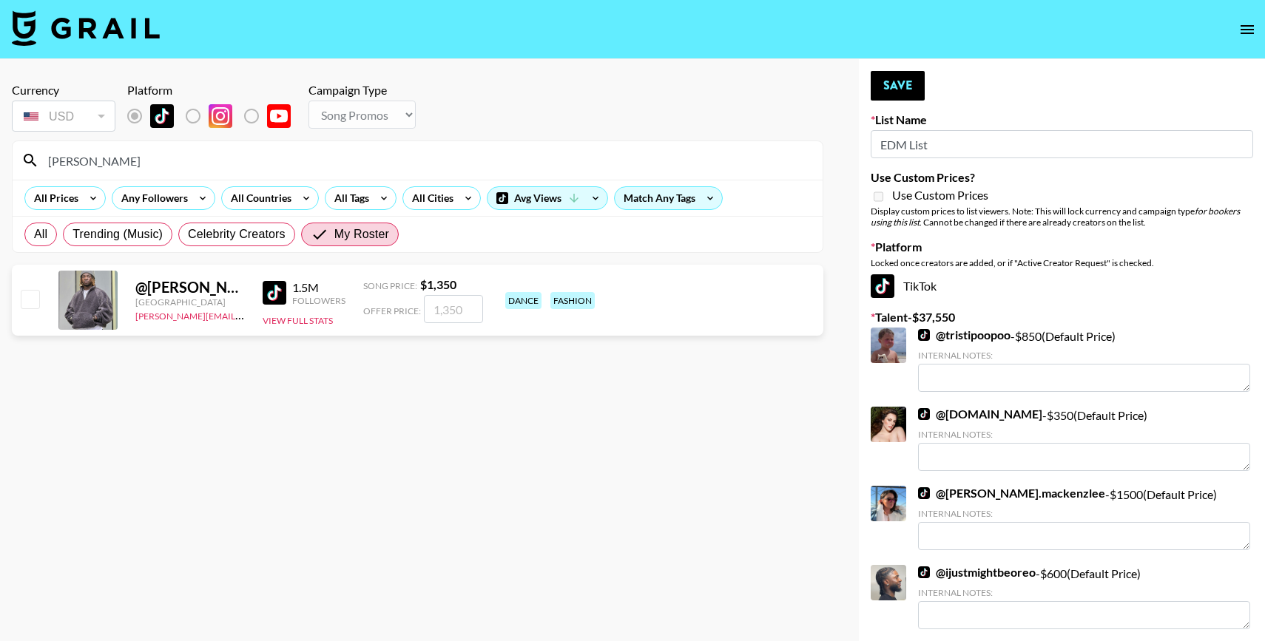
type input "tim"
click at [33, 303] on input "checkbox" at bounding box center [30, 299] width 18 height 18
checkbox input "true"
type input "1350"
click at [894, 92] on button "Save" at bounding box center [898, 86] width 54 height 30
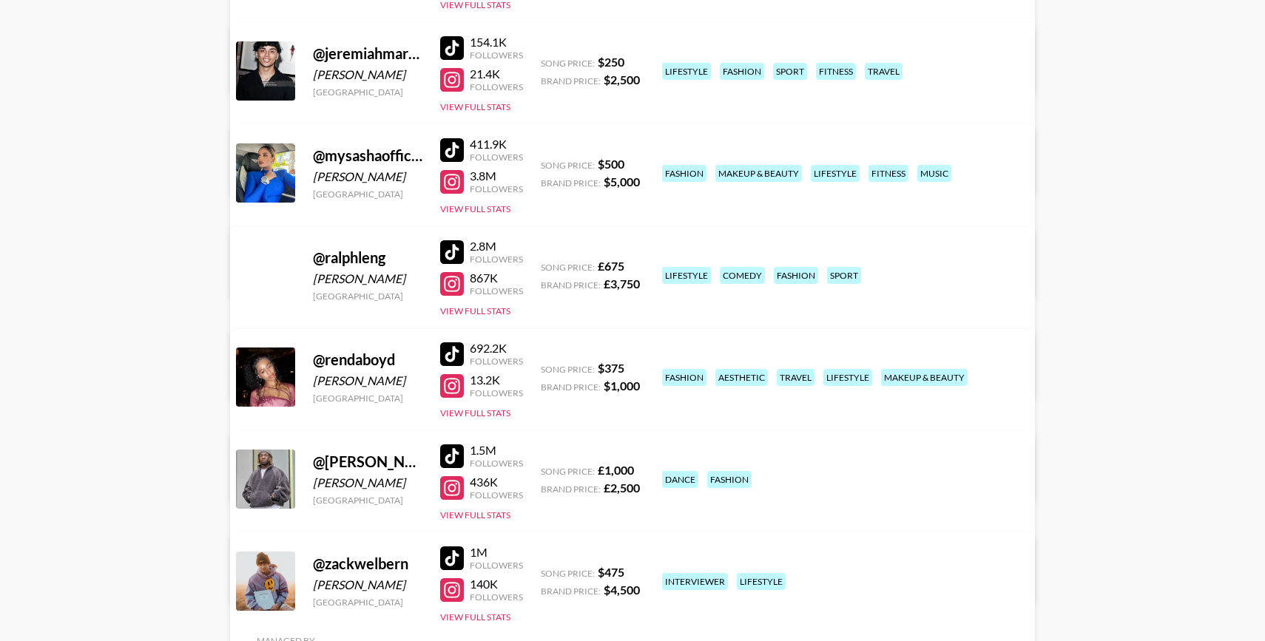
scroll to position [509, 0]
drag, startPoint x: 641, startPoint y: 286, endPoint x: 604, endPoint y: 285, distance: 37.7
click at [603, 285] on div "@ ralphleng Ralph Leng Thailand 2.8M Followers 867K Followers View Full Stats S…" at bounding box center [632, 312] width 805 height 172
copy strong "£ 3,750"
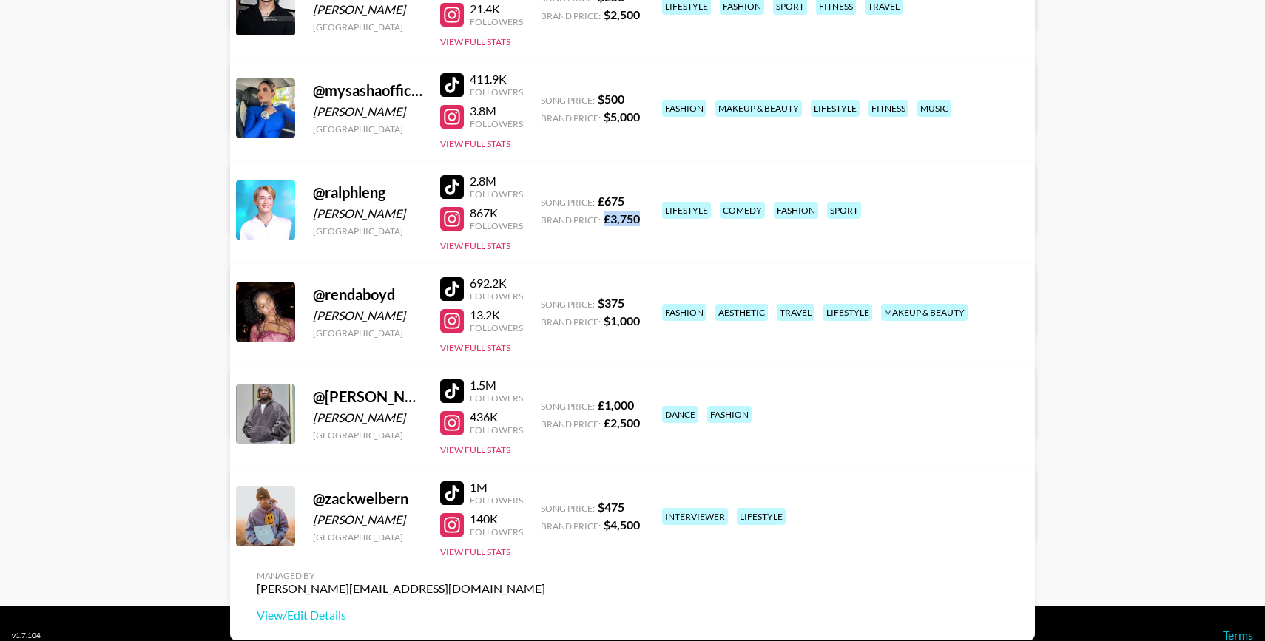
scroll to position [578, 0]
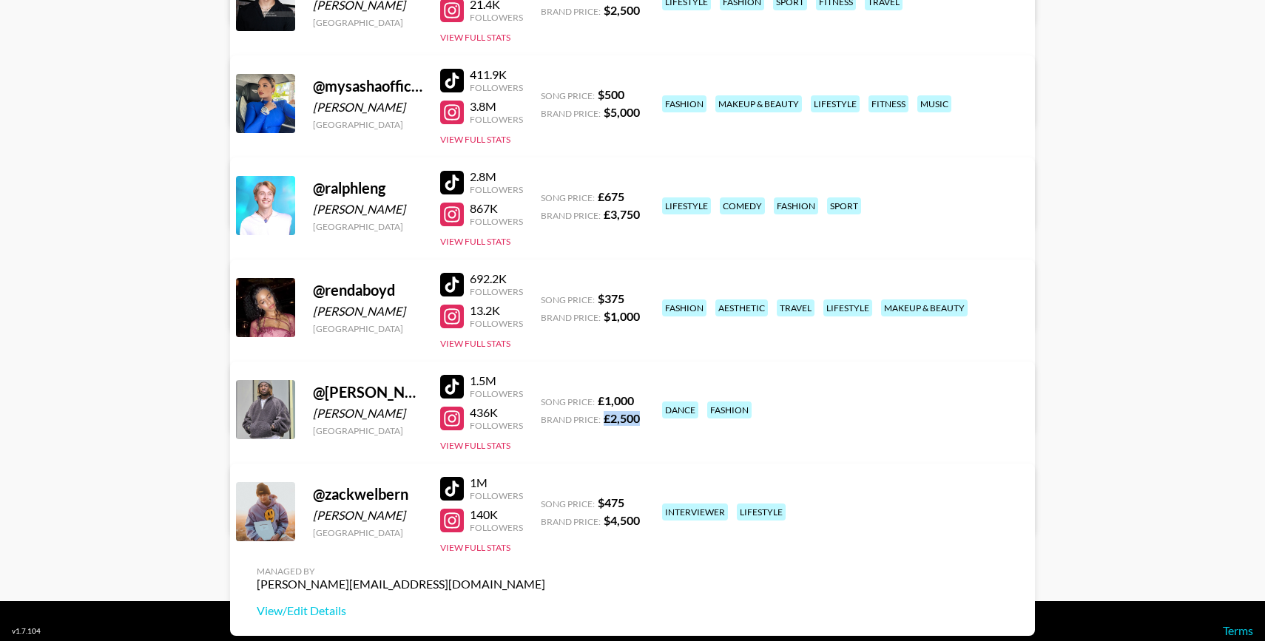
drag, startPoint x: 641, startPoint y: 419, endPoint x: 605, endPoint y: 419, distance: 35.5
click at [605, 419] on div "@ tim.zz Rotimi Craig United Kingdom 1.5M Followers 436K Followers View Full St…" at bounding box center [632, 448] width 805 height 172
copy strong "£ 2,500"
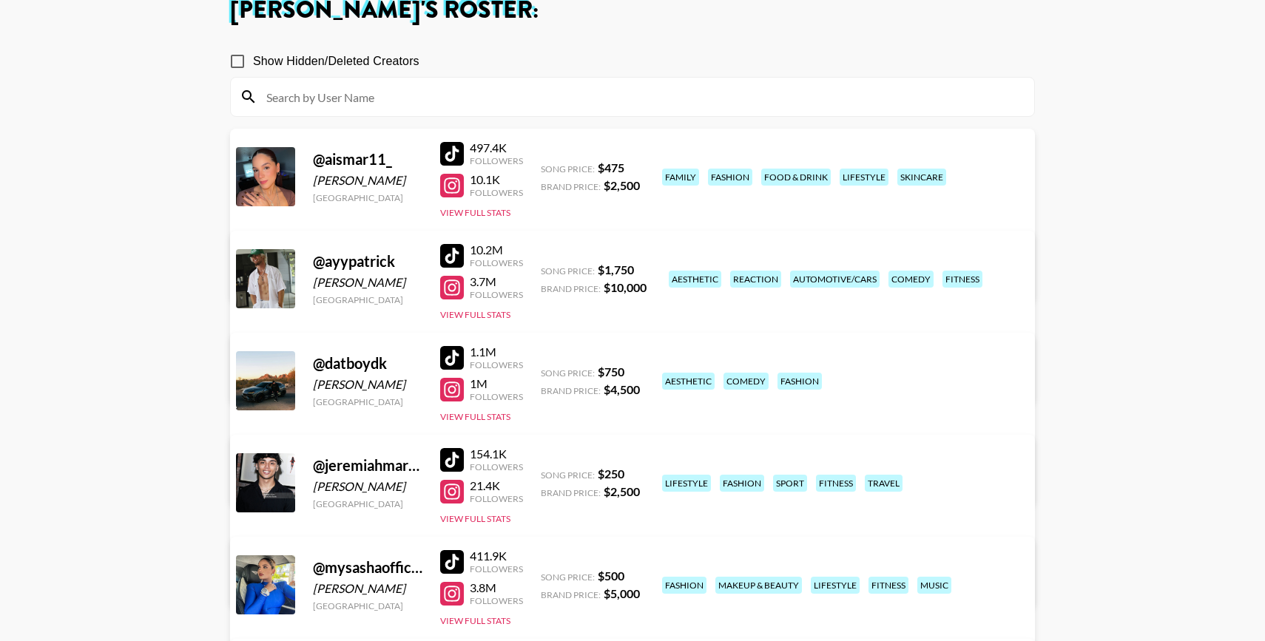
scroll to position [95, 0]
